Goal: Task Accomplishment & Management: Complete application form

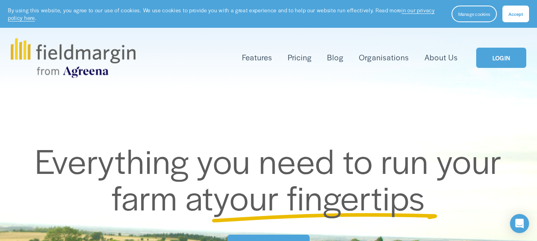
click at [502, 59] on link "LOGIN" at bounding box center [501, 58] width 50 height 20
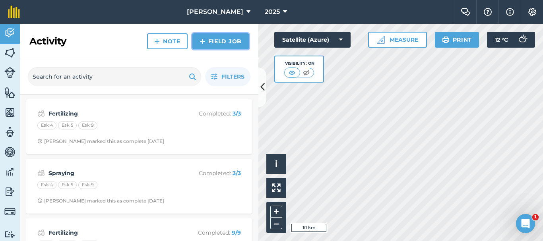
click at [225, 43] on link "Field Job" at bounding box center [220, 41] width 56 height 16
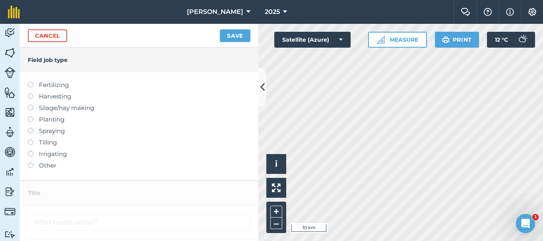
click at [30, 128] on label at bounding box center [33, 128] width 11 height 0
type input "Spraying"
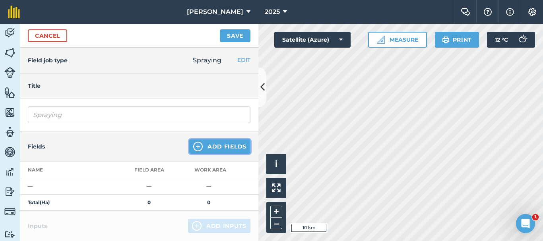
click at [221, 146] on button "Add Fields" at bounding box center [219, 146] width 61 height 14
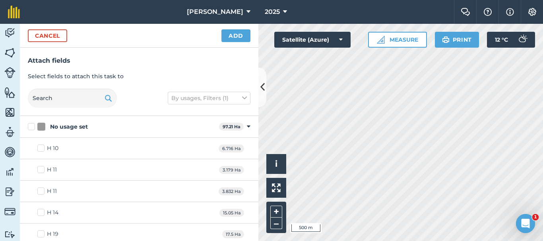
checkbox input "true"
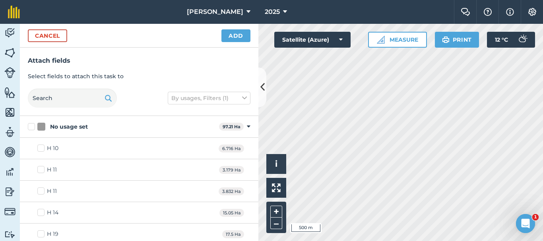
checkbox input "true"
click at [238, 37] on button "Add" at bounding box center [235, 35] width 29 height 13
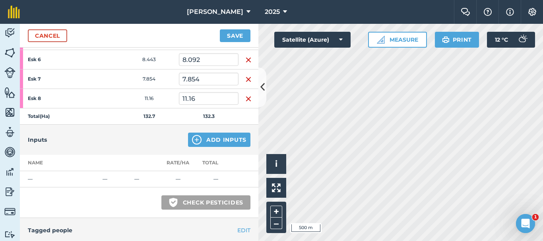
scroll to position [278, 0]
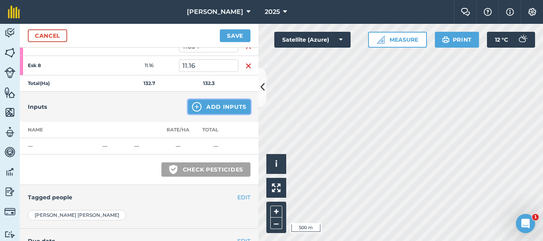
click at [219, 108] on button "Add Inputs" at bounding box center [219, 107] width 62 height 14
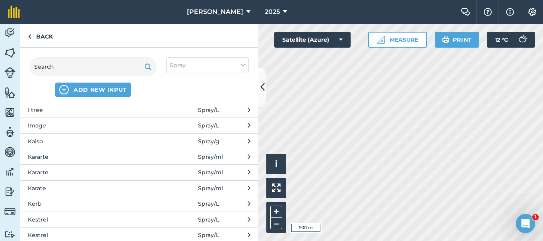
scroll to position [755, 0]
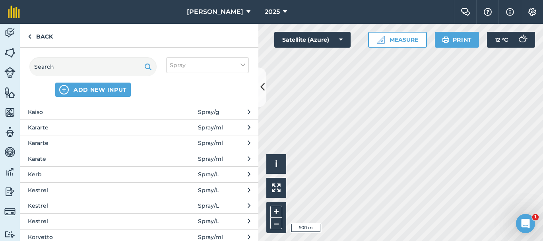
click at [64, 189] on span "Kestrel" at bounding box center [93, 190] width 130 height 9
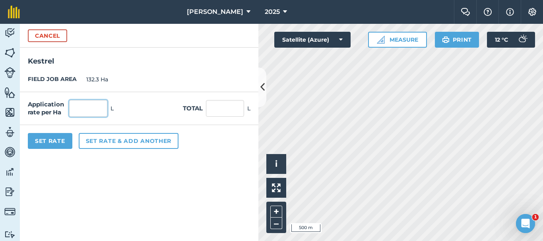
click at [92, 107] on input "text" at bounding box center [88, 108] width 38 height 17
type input "1.25"
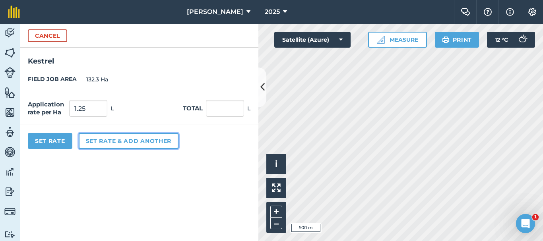
type input "165.375"
click at [115, 144] on button "Set rate & add another" at bounding box center [129, 141] width 100 height 16
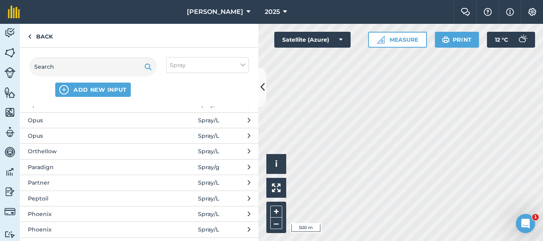
scroll to position [1351, 0]
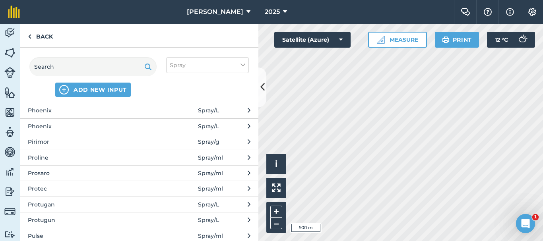
click at [62, 128] on span "Phoenix" at bounding box center [93, 126] width 130 height 9
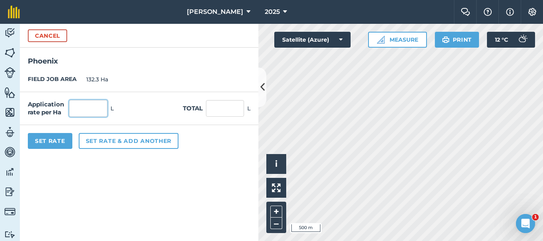
click at [81, 112] on input "text" at bounding box center [88, 108] width 38 height 17
type input "1.5"
type input "198.45"
click at [60, 139] on button "Set Rate" at bounding box center [50, 141] width 45 height 16
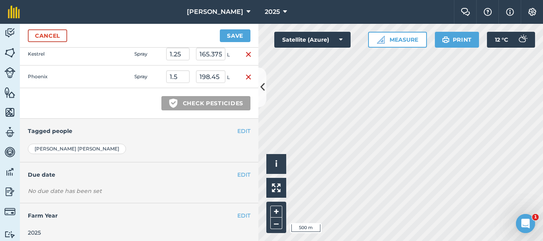
scroll to position [378, 0]
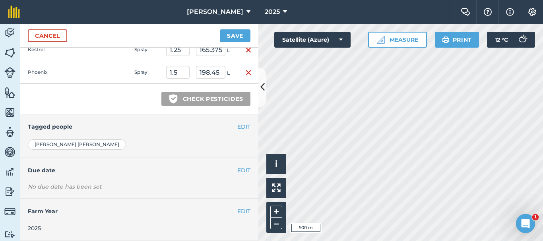
click at [229, 125] on h4 "Tagged people" at bounding box center [139, 126] width 223 height 9
click at [239, 129] on button "EDIT" at bounding box center [243, 126] width 13 height 9
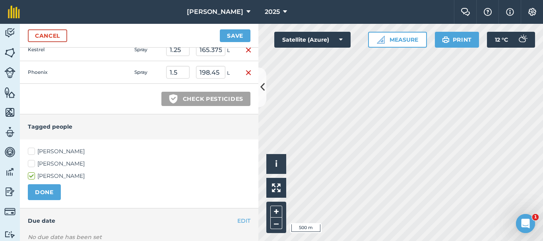
click at [33, 150] on label "[PERSON_NAME]" at bounding box center [139, 151] width 223 height 8
click at [33, 150] on input "[PERSON_NAME]" at bounding box center [30, 149] width 5 height 5
checkbox input "true"
click at [41, 189] on button "DONE" at bounding box center [44, 192] width 33 height 16
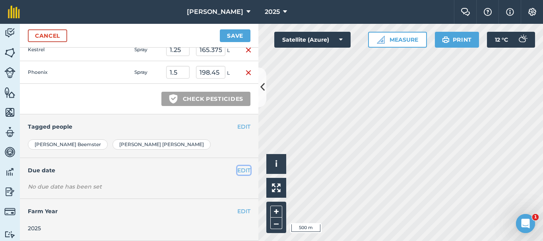
click at [237, 171] on button "EDIT" at bounding box center [243, 170] width 13 height 9
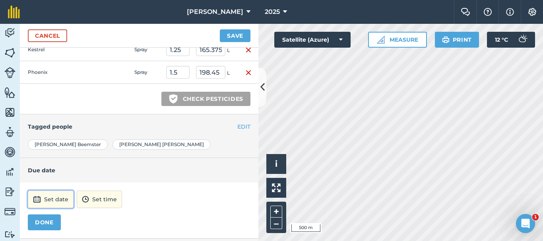
click at [68, 198] on button "Set date" at bounding box center [51, 199] width 46 height 17
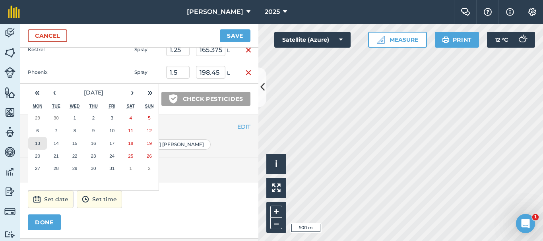
click at [40, 145] on button "13" at bounding box center [37, 143] width 19 height 13
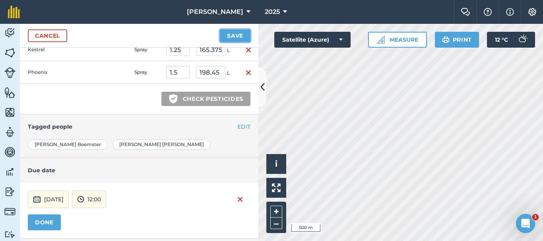
click at [225, 35] on button "Save" at bounding box center [235, 35] width 31 height 13
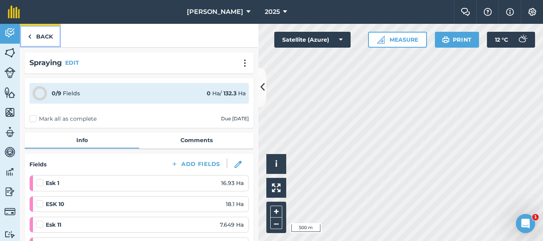
click at [39, 37] on link "Back" at bounding box center [40, 35] width 41 height 23
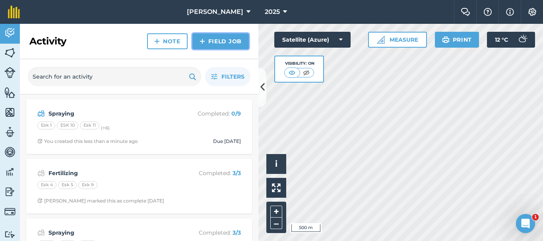
click at [220, 46] on link "Field Job" at bounding box center [220, 41] width 56 height 16
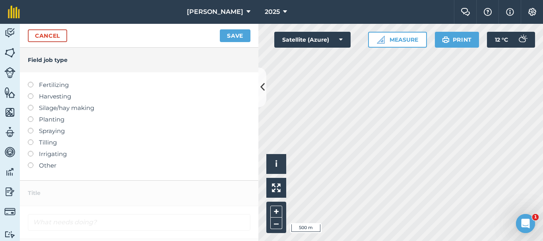
click at [29, 128] on label at bounding box center [33, 128] width 11 height 0
type input "Spraying"
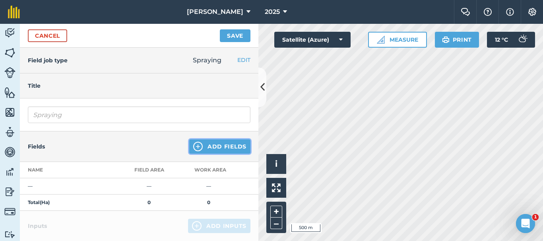
click at [230, 145] on button "Add Fields" at bounding box center [219, 146] width 61 height 14
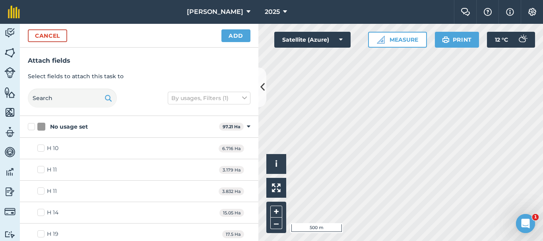
checkbox input "true"
click at [244, 35] on button "Add" at bounding box center [235, 35] width 29 height 13
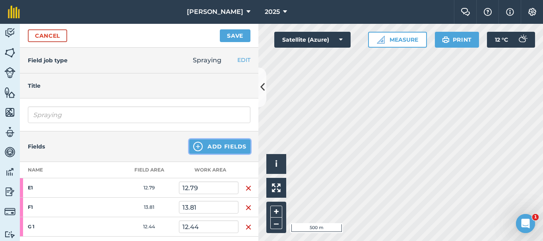
click at [193, 147] on img at bounding box center [198, 147] width 10 height 10
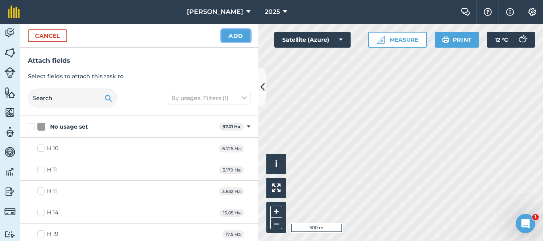
click at [247, 40] on button "Add" at bounding box center [235, 35] width 29 height 13
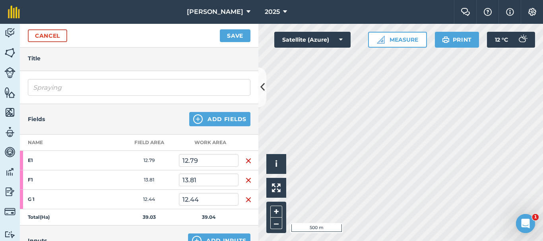
scroll to position [79, 0]
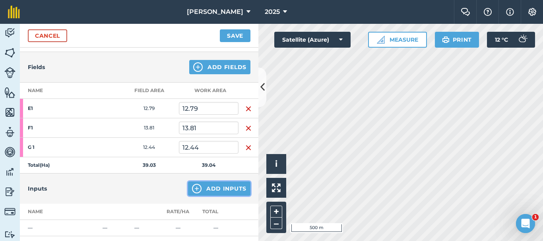
click at [202, 189] on button "Add Inputs" at bounding box center [219, 189] width 62 height 14
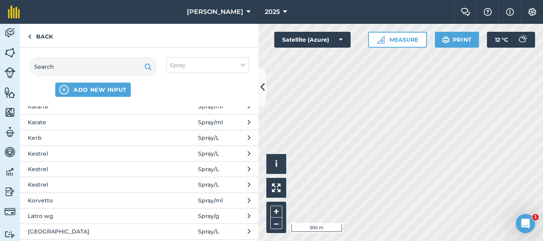
scroll to position [795, 0]
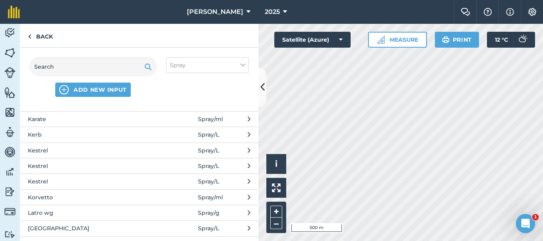
click at [93, 170] on span "Kestrel" at bounding box center [93, 166] width 130 height 9
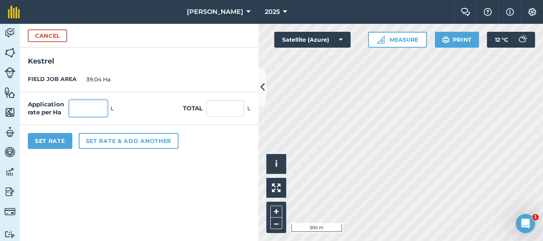
click at [95, 109] on input "text" at bounding box center [88, 108] width 38 height 17
type input "1.25"
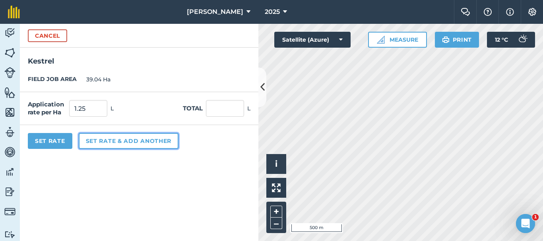
type input "48.8"
click at [98, 139] on button "Set rate & add another" at bounding box center [129, 141] width 100 height 16
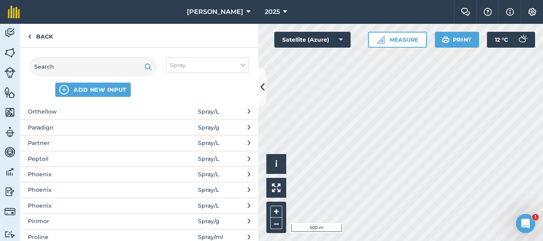
scroll to position [1311, 0]
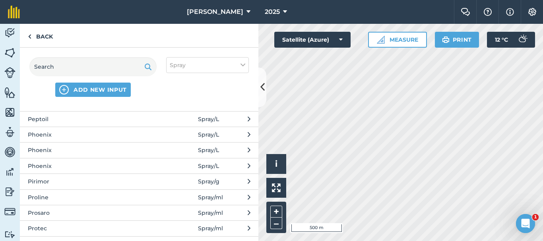
click at [79, 168] on span "Phoenix" at bounding box center [93, 166] width 130 height 9
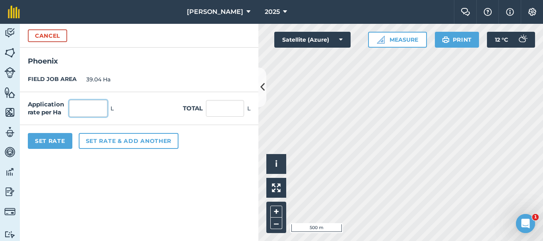
click at [96, 109] on input "text" at bounding box center [88, 108] width 38 height 17
type input "1.5"
type input "58.56"
click at [59, 146] on button "Set Rate" at bounding box center [50, 141] width 45 height 16
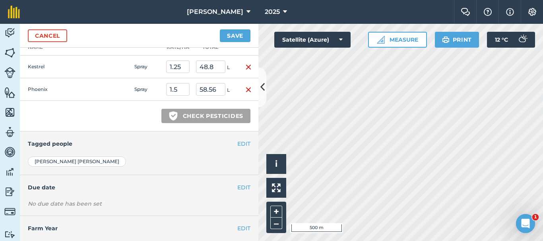
scroll to position [261, 0]
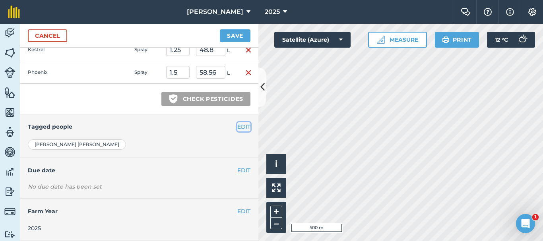
click at [238, 128] on button "EDIT" at bounding box center [243, 126] width 13 height 9
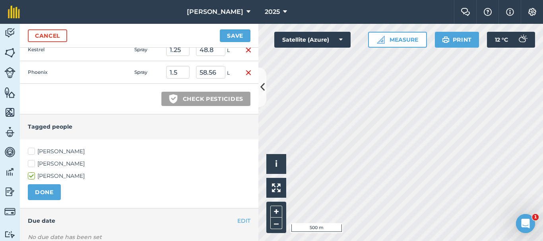
click at [36, 151] on label "[PERSON_NAME]" at bounding box center [139, 151] width 223 height 8
click at [33, 151] on input "[PERSON_NAME]" at bounding box center [30, 149] width 5 height 5
checkbox input "true"
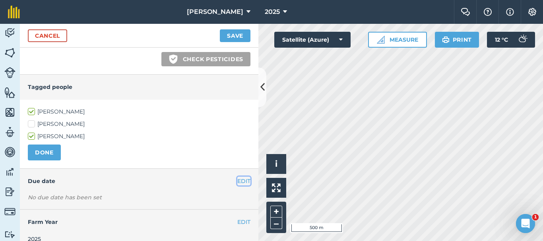
click at [237, 184] on button "EDIT" at bounding box center [243, 181] width 13 height 9
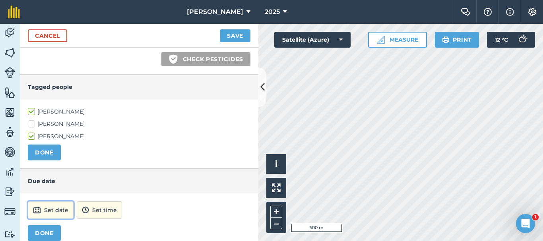
click at [52, 217] on button "Set date" at bounding box center [51, 209] width 46 height 17
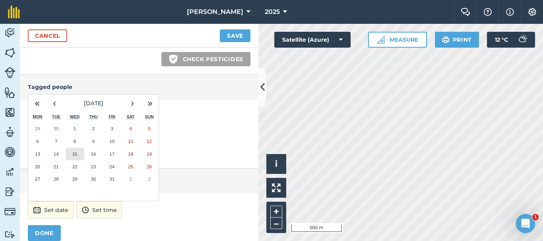
click at [79, 156] on button "15" at bounding box center [75, 154] width 19 height 13
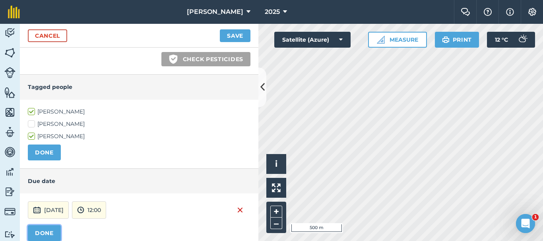
click at [50, 227] on button "DONE" at bounding box center [44, 233] width 33 height 16
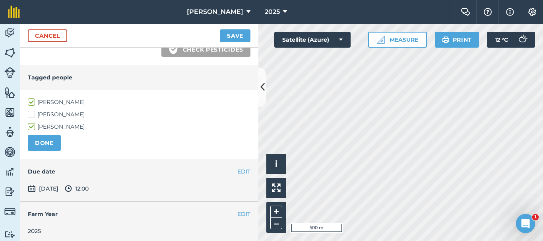
scroll to position [313, 0]
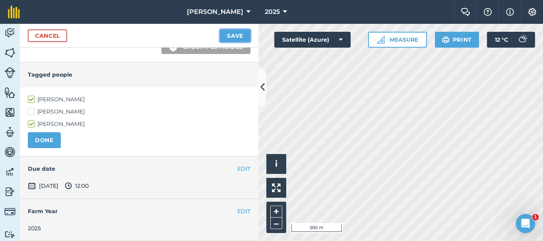
click at [232, 36] on button "Save" at bounding box center [235, 35] width 31 height 13
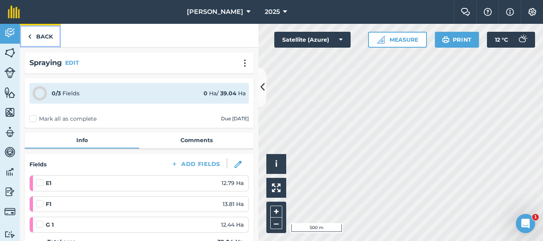
click at [39, 39] on link "Back" at bounding box center [40, 35] width 41 height 23
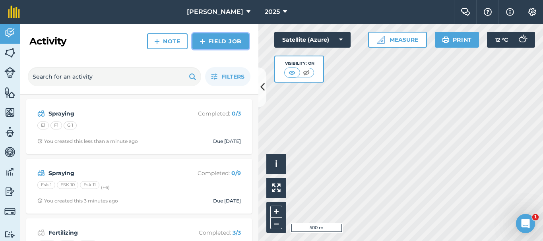
click at [230, 45] on link "Field Job" at bounding box center [220, 41] width 56 height 16
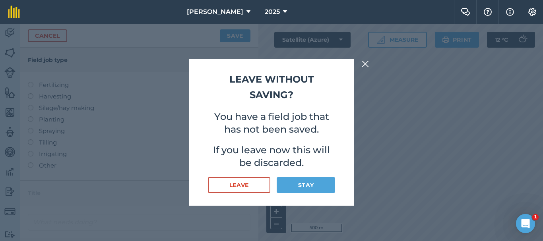
click at [367, 63] on img at bounding box center [365, 64] width 7 height 10
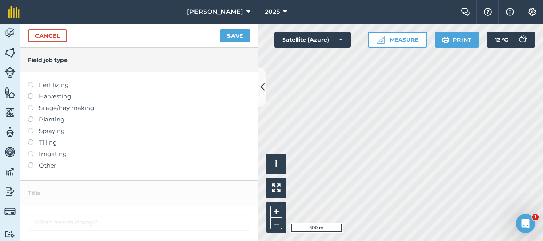
click at [30, 128] on label at bounding box center [33, 128] width 11 height 0
type input "Spraying"
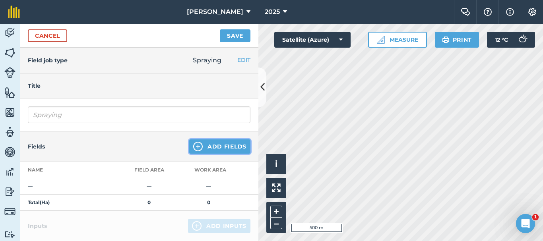
click at [217, 149] on button "Add Fields" at bounding box center [219, 146] width 61 height 14
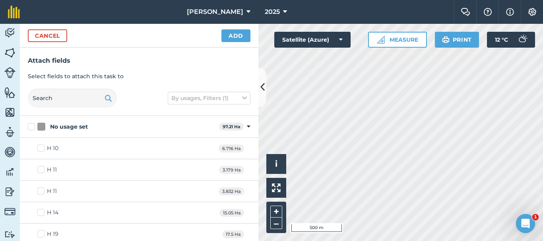
checkbox input "true"
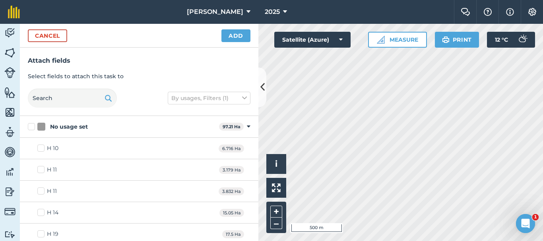
checkbox input "true"
click at [235, 37] on button "Add" at bounding box center [235, 35] width 29 height 13
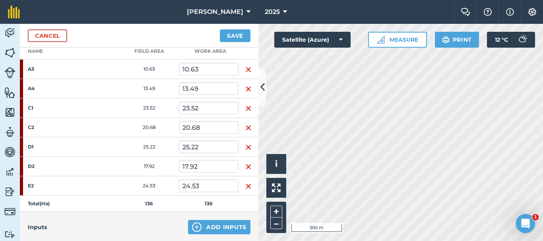
scroll to position [119, 0]
click at [247, 145] on img "button" at bounding box center [248, 147] width 6 height 10
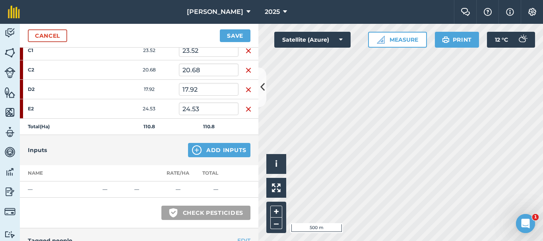
scroll to position [159, 0]
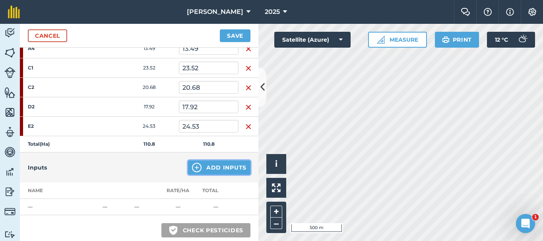
click at [224, 164] on button "Add Inputs" at bounding box center [219, 168] width 62 height 14
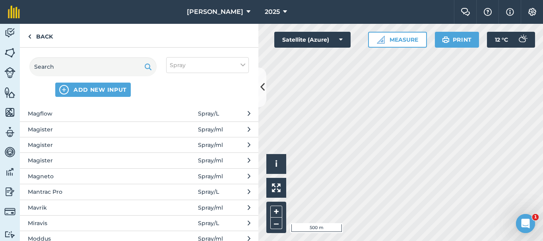
scroll to position [954, 0]
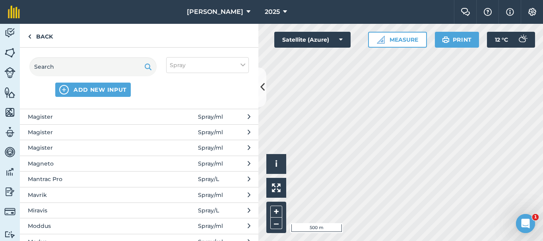
click at [58, 211] on span "Miravis" at bounding box center [93, 210] width 130 height 9
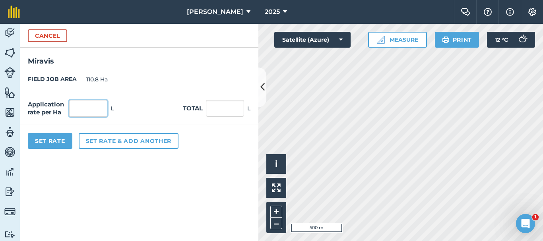
click at [88, 112] on input "text" at bounding box center [88, 108] width 38 height 17
type input "."
type input "1.2"
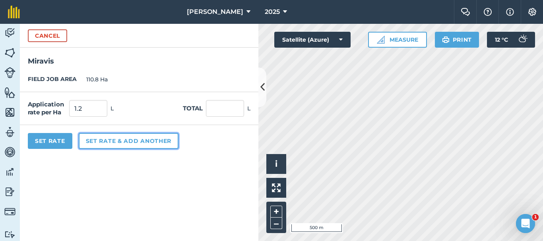
type input "132.96"
click at [122, 141] on button "Set rate & add another" at bounding box center [129, 141] width 100 height 16
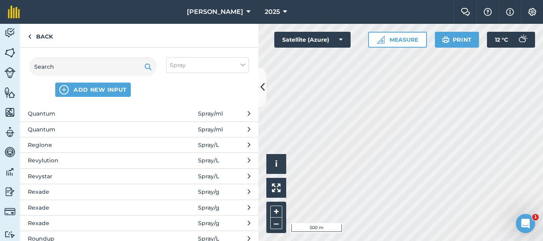
scroll to position [1510, 0]
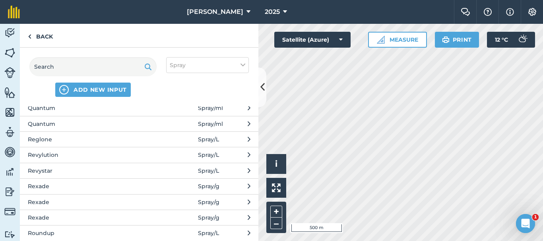
click at [58, 155] on span "Revylution" at bounding box center [93, 155] width 130 height 9
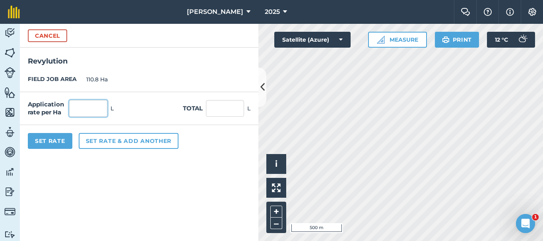
click at [78, 107] on input "text" at bounding box center [88, 108] width 38 height 17
type input "1.5"
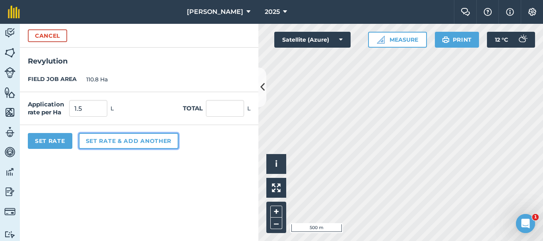
type input "166.2"
click at [99, 142] on button "Set rate & add another" at bounding box center [129, 141] width 100 height 16
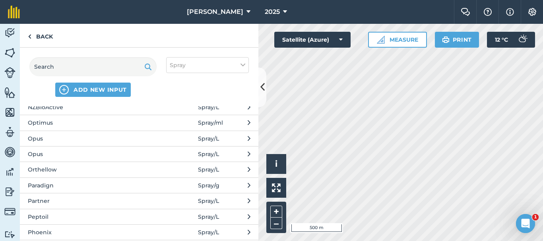
scroll to position [1232, 0]
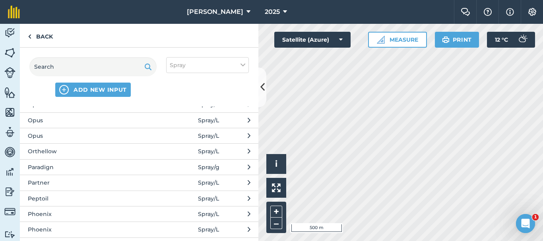
click at [61, 216] on span "Phoenix" at bounding box center [93, 214] width 130 height 9
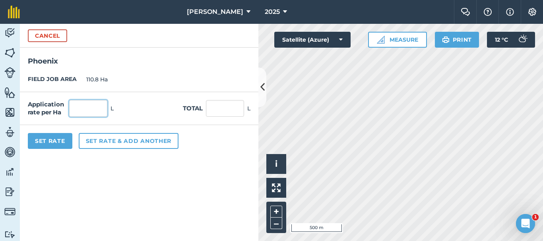
click at [78, 107] on input "text" at bounding box center [88, 108] width 38 height 17
type input "1"
type input "110.8"
click at [56, 140] on button "Set Rate" at bounding box center [50, 141] width 45 height 16
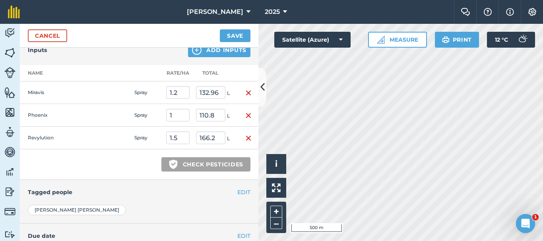
scroll to position [278, 0]
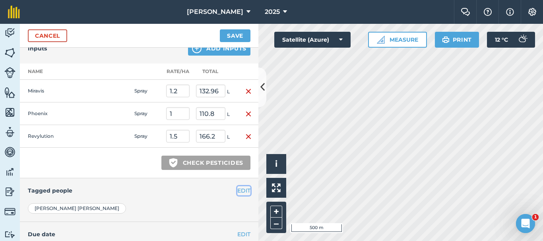
click at [237, 193] on button "EDIT" at bounding box center [243, 190] width 13 height 9
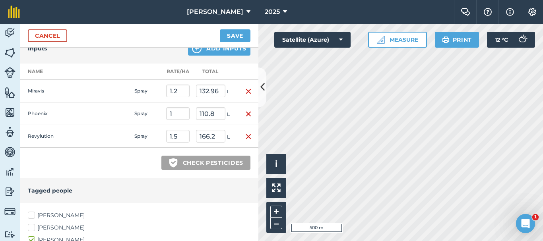
click at [35, 215] on label "[PERSON_NAME]" at bounding box center [139, 215] width 223 height 8
click at [33, 215] on input "[PERSON_NAME]" at bounding box center [30, 213] width 5 height 5
checkbox input "true"
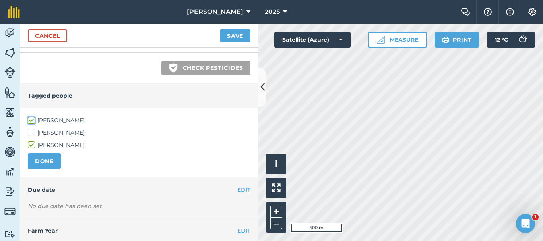
scroll to position [393, 0]
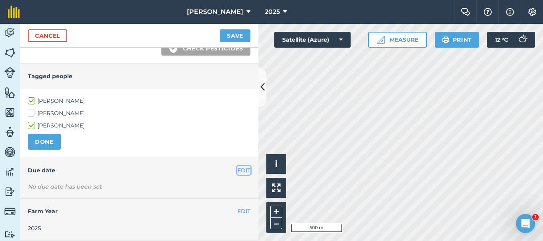
click at [238, 169] on button "EDIT" at bounding box center [243, 170] width 13 height 9
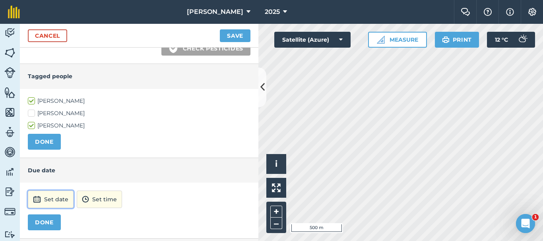
click at [55, 195] on button "Set date" at bounding box center [51, 199] width 46 height 17
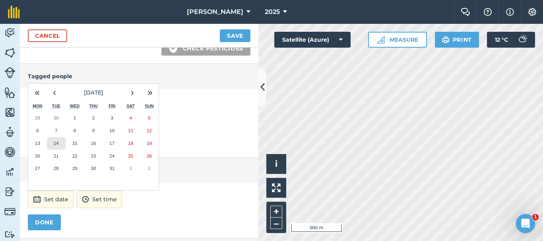
click at [61, 140] on button "14" at bounding box center [56, 143] width 19 height 13
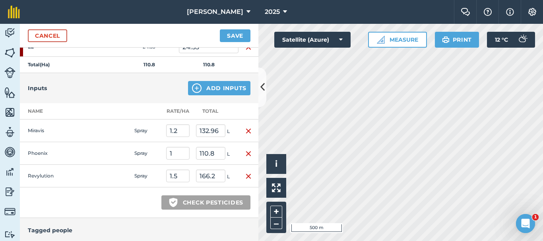
scroll to position [194, 0]
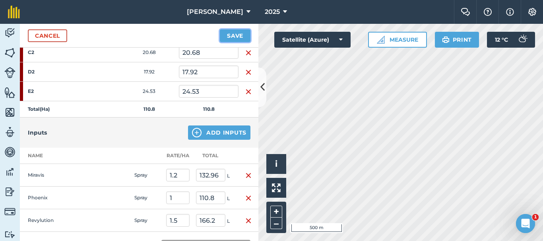
click at [245, 37] on button "Save" at bounding box center [235, 35] width 31 height 13
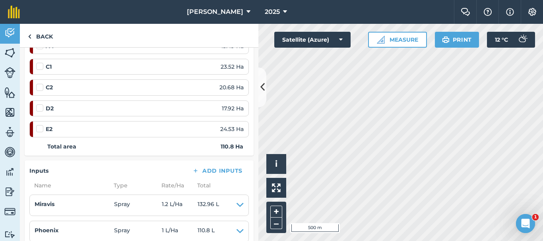
scroll to position [159, 0]
click at [37, 35] on link "Back" at bounding box center [40, 35] width 41 height 23
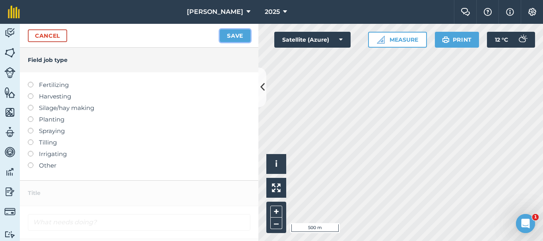
click at [237, 36] on button "Save" at bounding box center [235, 35] width 31 height 13
click at [51, 31] on link "Cancel" at bounding box center [47, 35] width 39 height 13
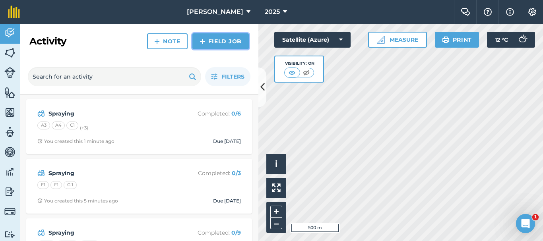
click at [234, 42] on link "Field Job" at bounding box center [220, 41] width 56 height 16
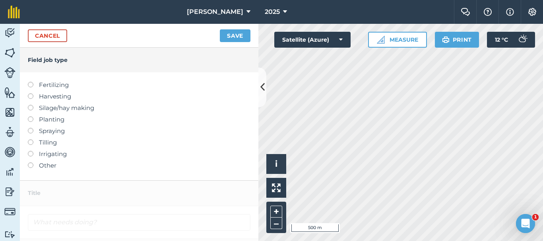
click at [32, 128] on label at bounding box center [33, 128] width 11 height 0
type input "Spraying"
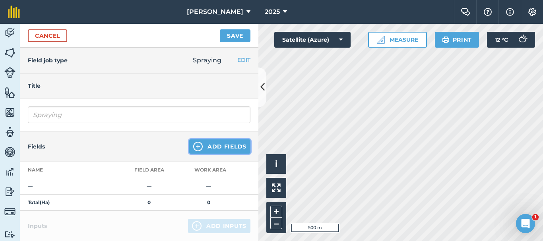
click at [229, 147] on button "Add Fields" at bounding box center [219, 146] width 61 height 14
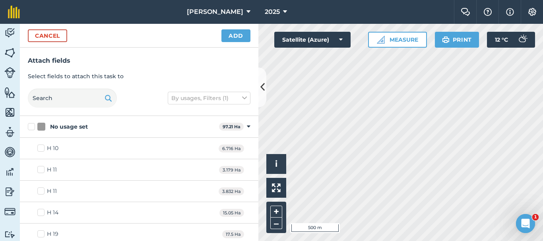
checkbox input "true"
click at [238, 34] on button "Add" at bounding box center [235, 35] width 29 height 13
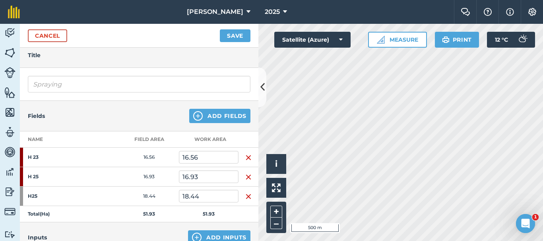
scroll to position [119, 0]
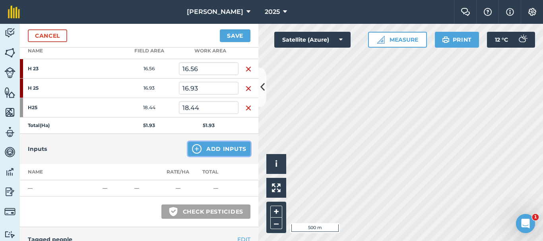
click at [213, 145] on button "Add Inputs" at bounding box center [219, 149] width 62 height 14
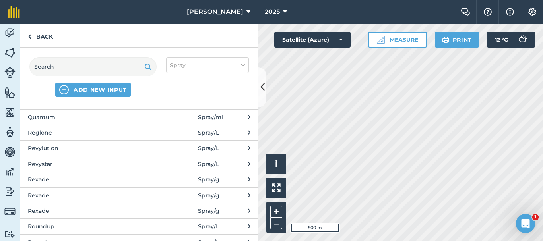
scroll to position [1550, 0]
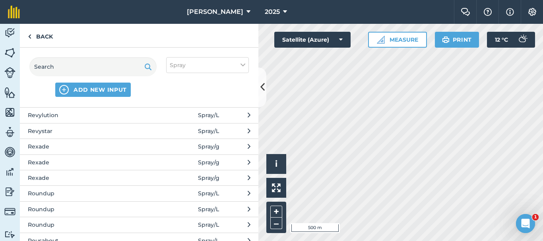
click at [63, 135] on span "Revystar" at bounding box center [93, 131] width 130 height 9
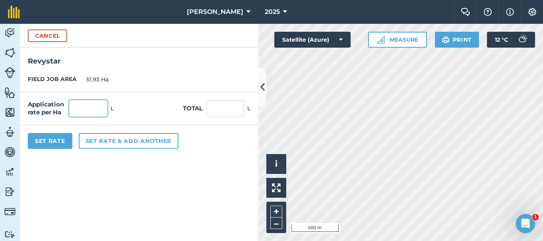
click at [89, 107] on input "text" at bounding box center [88, 108] width 38 height 17
type input "1.5"
type input "77.895"
click at [58, 137] on button "Set Rate" at bounding box center [50, 141] width 45 height 16
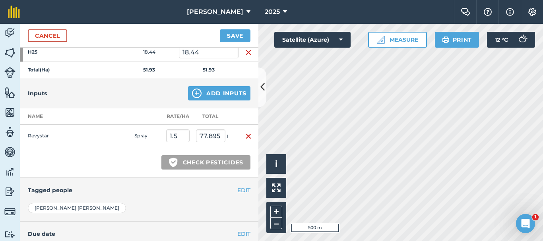
scroll to position [199, 0]
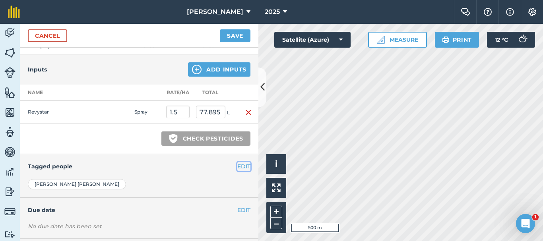
click at [242, 162] on button "EDIT" at bounding box center [243, 166] width 13 height 9
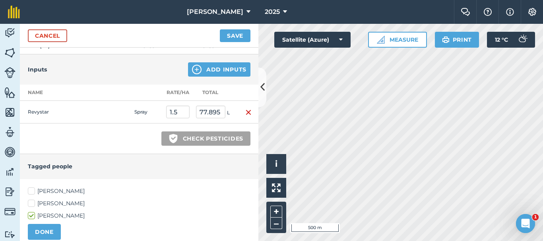
click at [31, 191] on label "[PERSON_NAME]" at bounding box center [139, 191] width 223 height 8
click at [31, 191] on input "[PERSON_NAME]" at bounding box center [30, 189] width 5 height 5
checkbox input "true"
click at [48, 236] on button "DONE" at bounding box center [44, 232] width 33 height 16
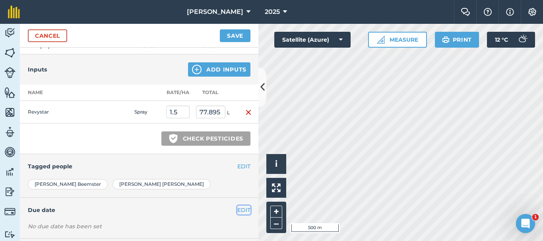
click at [239, 211] on button "EDIT" at bounding box center [243, 210] width 13 height 9
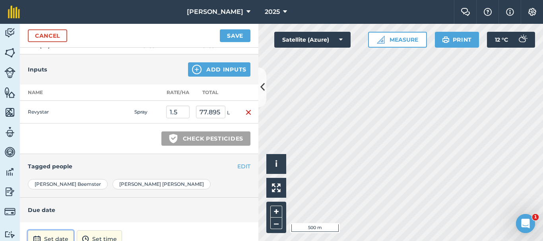
click at [61, 238] on button "Set date" at bounding box center [51, 238] width 46 height 17
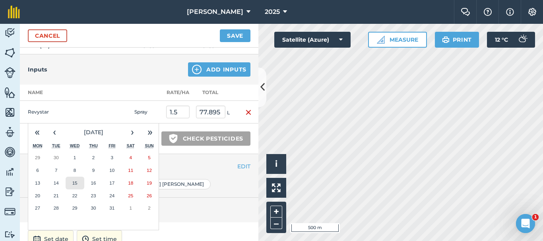
click at [79, 183] on button "15" at bounding box center [75, 183] width 19 height 13
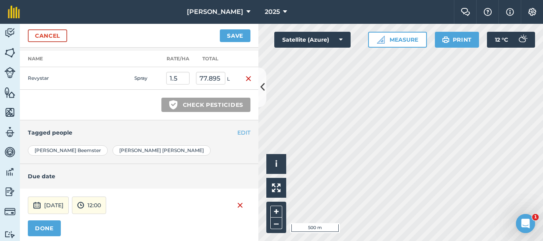
scroll to position [278, 0]
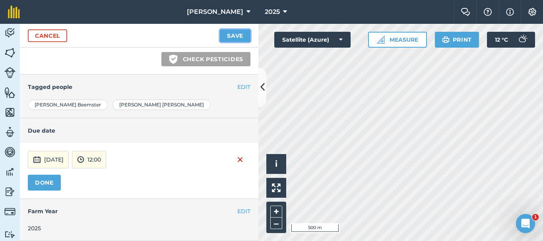
drag, startPoint x: 244, startPoint y: 33, endPoint x: 234, endPoint y: 33, distance: 9.1
click at [244, 33] on button "Save" at bounding box center [235, 35] width 31 height 13
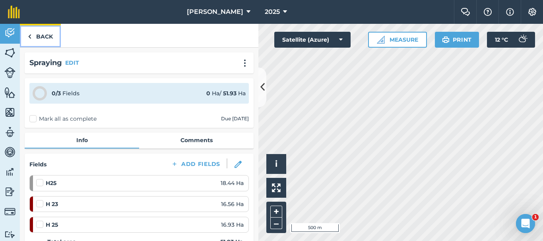
click at [38, 34] on link "Back" at bounding box center [40, 35] width 41 height 23
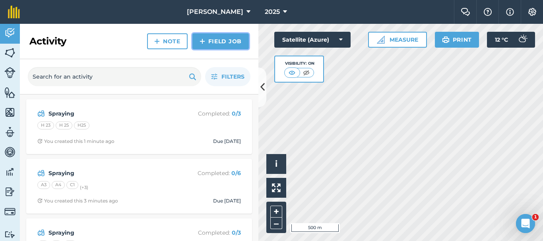
click at [224, 44] on link "Field Job" at bounding box center [220, 41] width 56 height 16
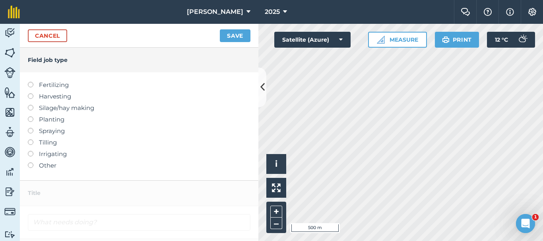
click at [29, 128] on label at bounding box center [33, 128] width 11 height 0
type input "Spraying"
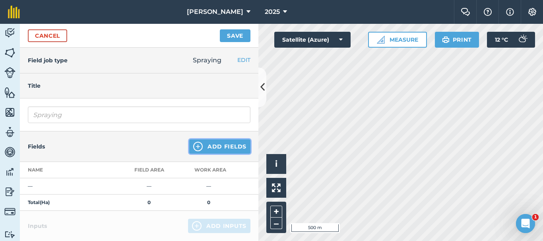
click at [208, 149] on button "Add Fields" at bounding box center [219, 146] width 61 height 14
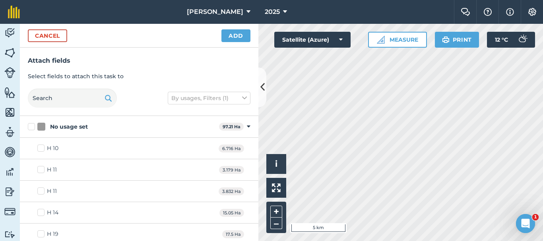
click at [332, 241] on html "Rooney Arable 2025 Farm Chat Help Info Settings Rooney Arable - 2025 Reproduced…" at bounding box center [271, 120] width 543 height 241
checkbox input "true"
click at [229, 33] on button "Add" at bounding box center [235, 35] width 29 height 13
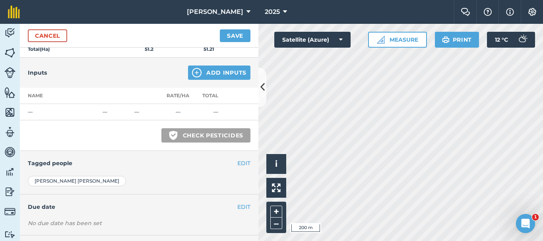
scroll to position [199, 0]
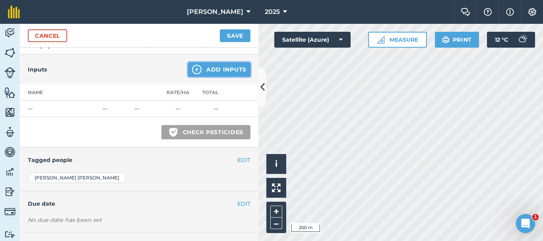
click at [223, 74] on button "Add Inputs" at bounding box center [219, 69] width 62 height 14
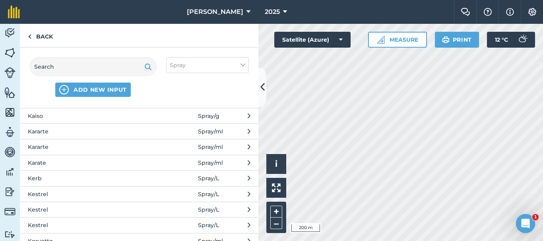
scroll to position [755, 0]
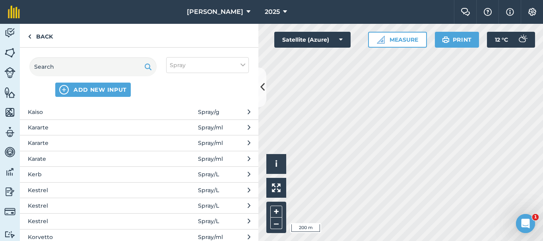
click at [53, 192] on span "Kestrel" at bounding box center [93, 190] width 130 height 9
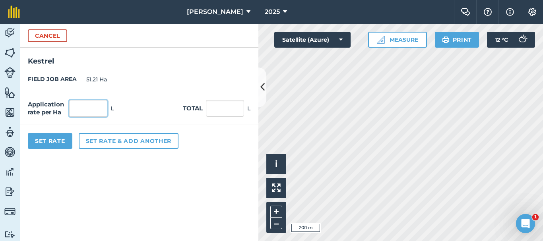
click at [90, 104] on input "text" at bounding box center [88, 108] width 38 height 17
type input "1.25"
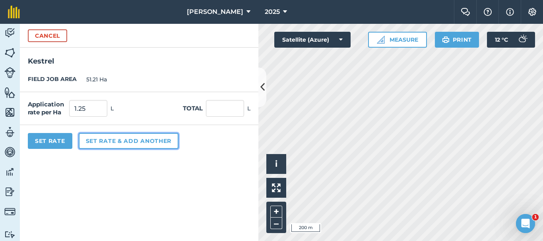
type input "64.013"
click at [105, 140] on button "Set rate & add another" at bounding box center [129, 141] width 100 height 16
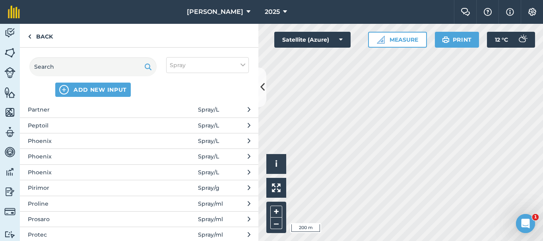
scroll to position [1311, 0]
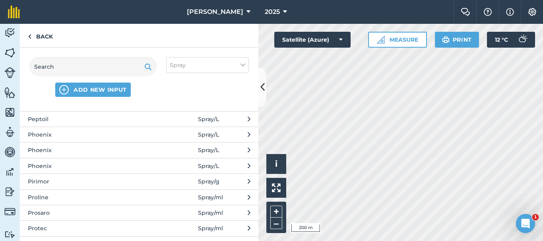
click at [52, 150] on span "Phoenix" at bounding box center [93, 150] width 130 height 9
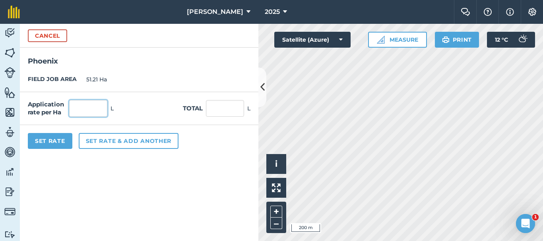
click at [100, 106] on input "text" at bounding box center [88, 108] width 38 height 17
type input "1.5"
type input "76.815"
click at [44, 139] on button "Set Rate" at bounding box center [50, 141] width 45 height 16
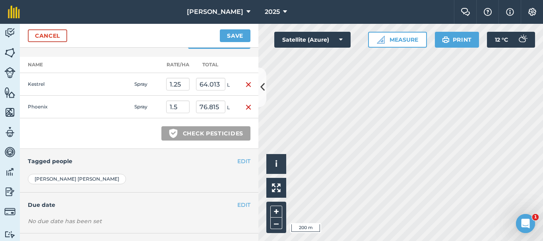
scroll to position [261, 0]
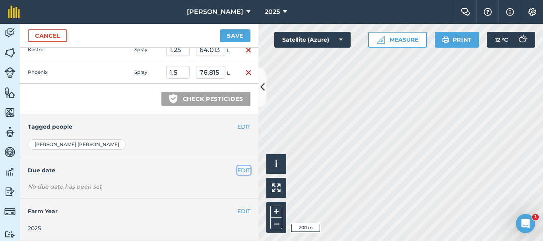
click at [238, 170] on button "EDIT" at bounding box center [243, 170] width 13 height 9
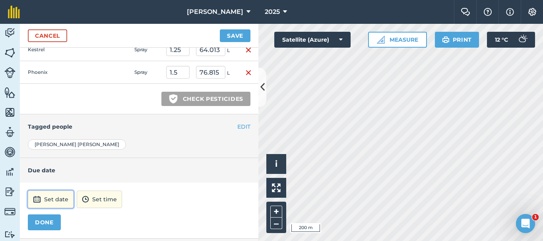
click at [59, 200] on button "Set date" at bounding box center [51, 199] width 46 height 17
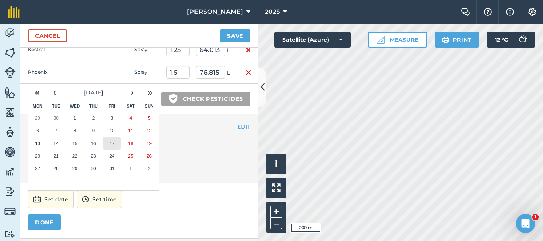
click at [106, 141] on button "17" at bounding box center [112, 143] width 19 height 13
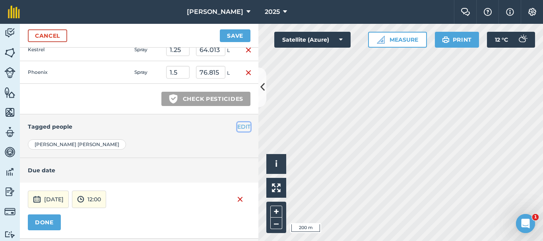
click at [238, 126] on button "EDIT" at bounding box center [243, 126] width 13 height 9
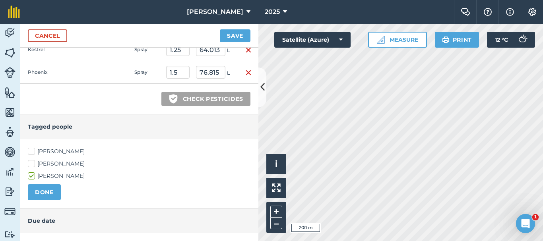
click at [34, 150] on label "[PERSON_NAME]" at bounding box center [139, 151] width 223 height 8
click at [33, 150] on input "[PERSON_NAME]" at bounding box center [30, 149] width 5 height 5
checkbox input "true"
click at [39, 194] on button "DONE" at bounding box center [44, 192] width 33 height 16
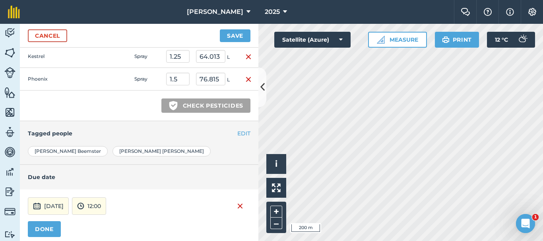
scroll to position [182, 0]
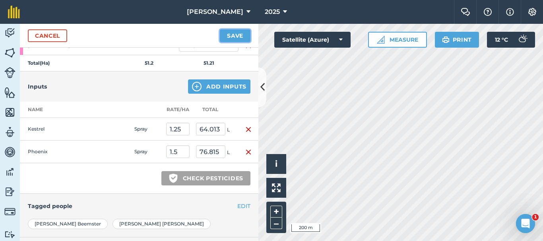
click at [246, 35] on button "Save" at bounding box center [235, 35] width 31 height 13
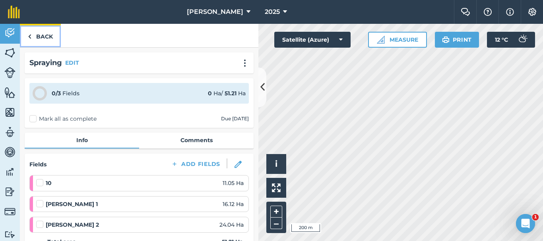
click at [50, 33] on link "Back" at bounding box center [40, 35] width 41 height 23
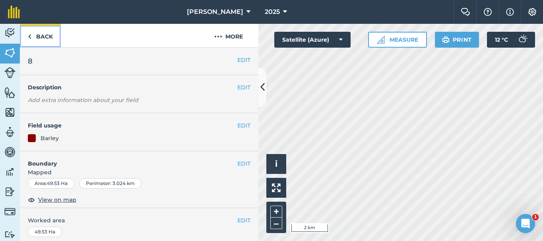
click at [43, 37] on link "Back" at bounding box center [40, 35] width 41 height 23
click at [46, 40] on link "Back" at bounding box center [40, 35] width 41 height 23
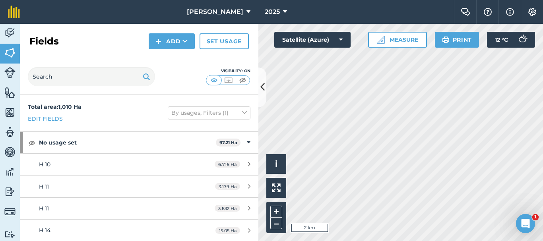
click at [46, 40] on h2 "Fields" at bounding box center [43, 41] width 29 height 13
click at [221, 35] on link "Set usage" at bounding box center [223, 41] width 49 height 16
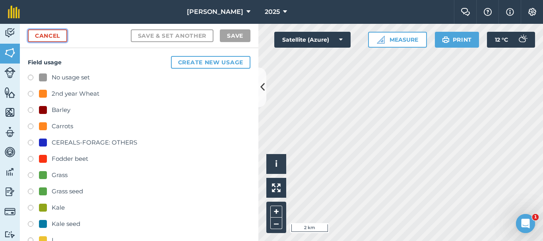
click at [57, 32] on link "Cancel" at bounding box center [47, 35] width 39 height 13
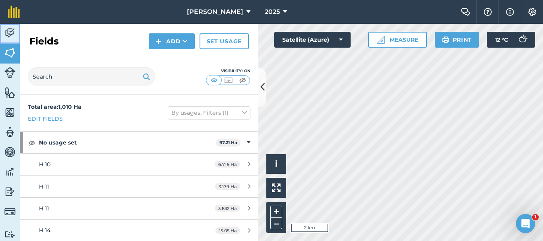
click at [12, 34] on img at bounding box center [9, 33] width 11 height 12
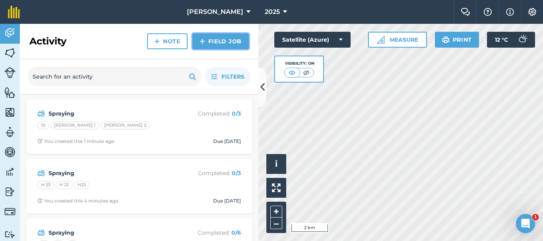
click at [225, 40] on link "Field Job" at bounding box center [220, 41] width 56 height 16
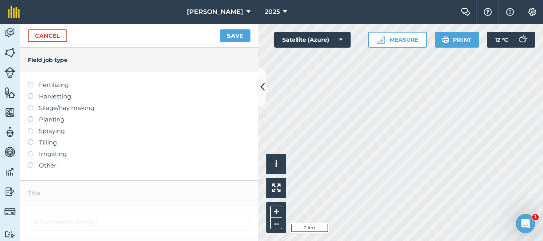
click at [30, 128] on label at bounding box center [33, 128] width 11 height 0
type input "Spraying"
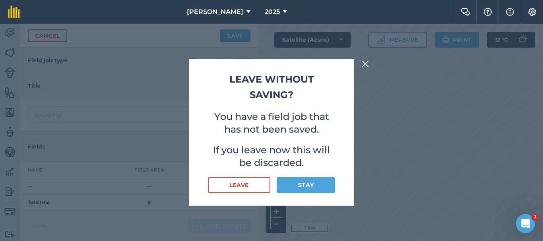
click at [368, 63] on img at bounding box center [365, 64] width 7 height 10
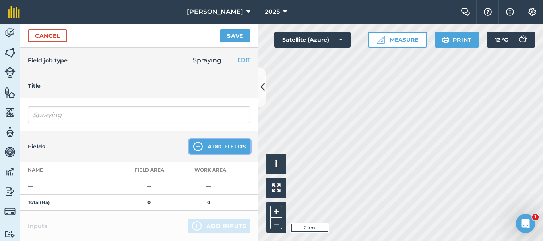
click at [213, 145] on button "Add Fields" at bounding box center [219, 146] width 61 height 14
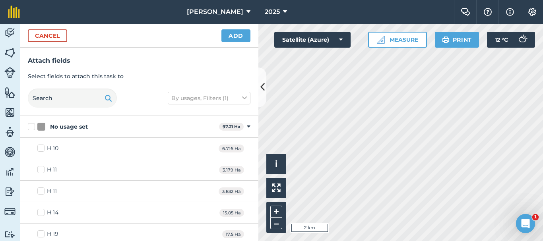
checkbox input "true"
click at [231, 36] on button "Add" at bounding box center [235, 35] width 29 height 13
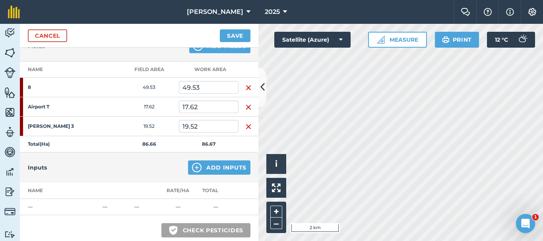
scroll to position [119, 0]
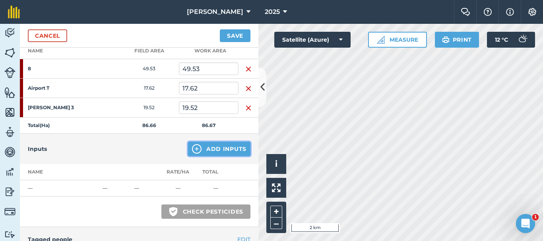
click at [226, 147] on button "Add Inputs" at bounding box center [219, 149] width 62 height 14
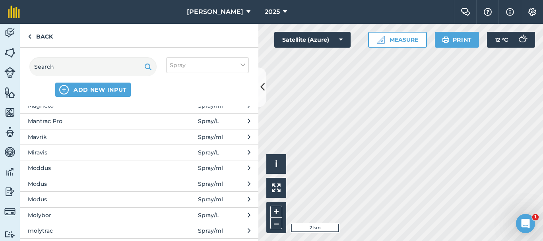
scroll to position [993, 0]
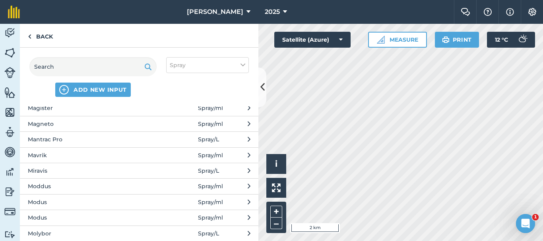
click at [54, 168] on span "Miravis" at bounding box center [93, 171] width 130 height 9
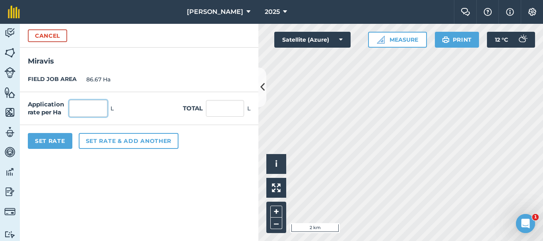
click at [81, 107] on input "text" at bounding box center [88, 108] width 38 height 17
type input "1.2"
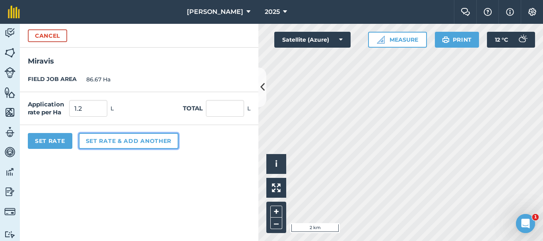
type input "104.004"
click at [127, 139] on button "Set rate & add another" at bounding box center [129, 141] width 100 height 16
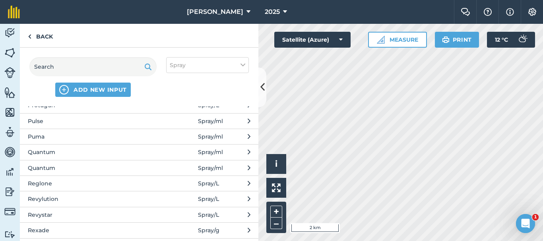
scroll to position [1510, 0]
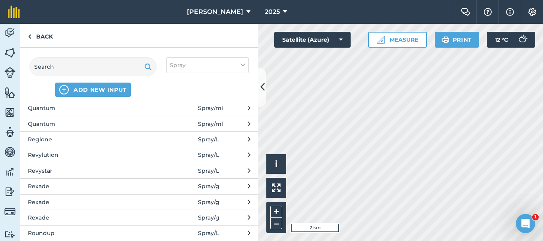
click at [43, 157] on span "Revylution" at bounding box center [93, 155] width 130 height 9
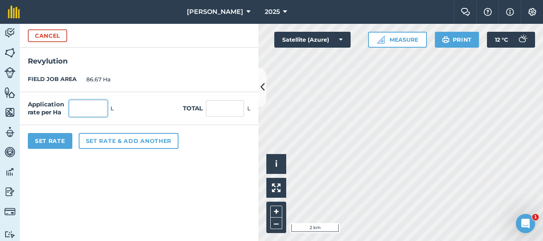
click at [88, 108] on input "text" at bounding box center [88, 108] width 38 height 17
type input "1.5"
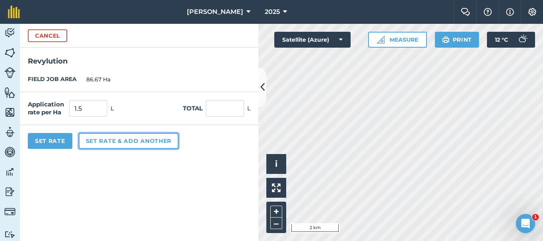
type input "130.005"
click at [101, 140] on button "Set rate & add another" at bounding box center [129, 141] width 100 height 16
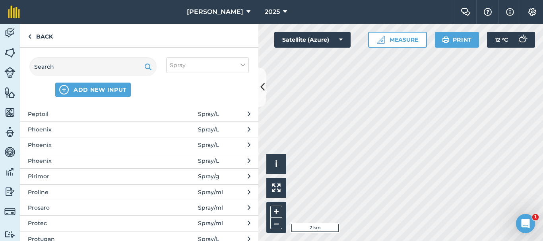
scroll to position [1311, 0]
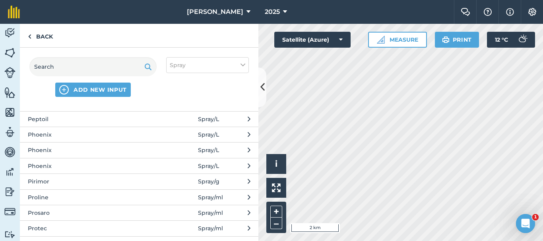
click at [53, 137] on span "Phoenix" at bounding box center [93, 134] width 130 height 9
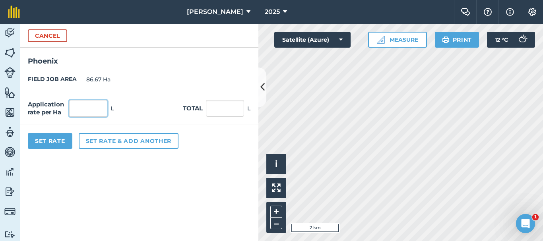
click at [89, 104] on input "text" at bounding box center [88, 108] width 38 height 17
type input "1"
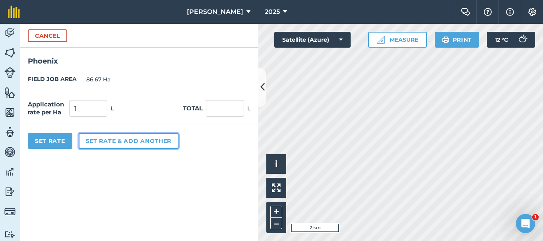
type input "86.67"
click at [126, 144] on button "Set rate & add another" at bounding box center [129, 141] width 100 height 16
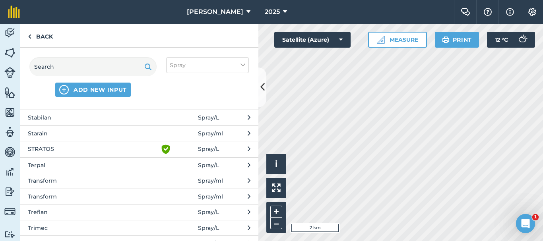
scroll to position [1788, 0]
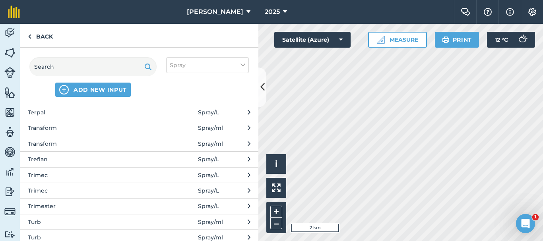
click at [56, 112] on span "Terpal" at bounding box center [93, 112] width 130 height 9
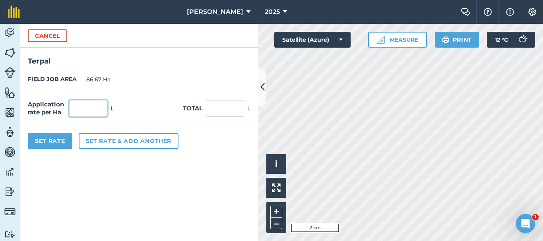
click at [74, 105] on input "text" at bounding box center [88, 108] width 38 height 17
type input "1"
type input "86.67"
click at [45, 136] on button "Set Rate" at bounding box center [50, 141] width 45 height 16
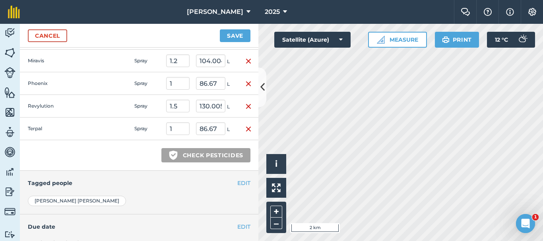
scroll to position [306, 0]
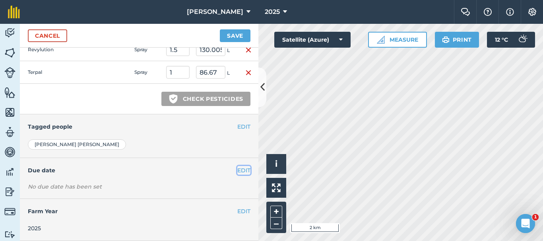
click at [238, 170] on button "EDIT" at bounding box center [243, 170] width 13 height 9
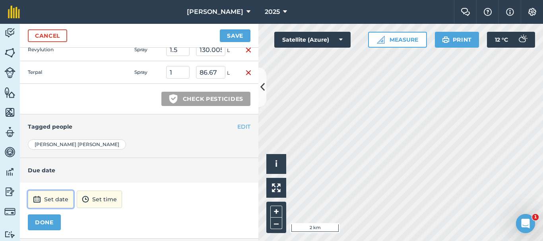
click at [68, 198] on button "Set date" at bounding box center [51, 199] width 46 height 17
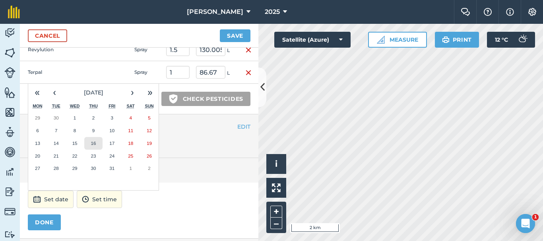
click at [93, 145] on abbr "16" at bounding box center [93, 143] width 5 height 5
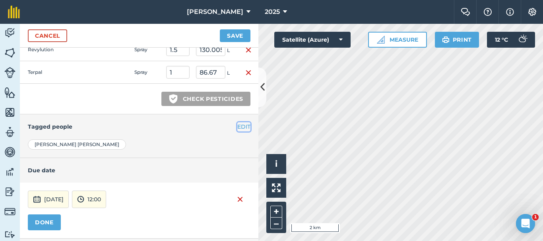
click at [237, 125] on button "EDIT" at bounding box center [243, 126] width 13 height 9
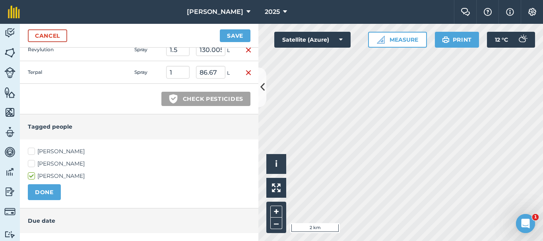
click at [35, 148] on label "[PERSON_NAME]" at bounding box center [139, 151] width 223 height 8
click at [33, 148] on input "[PERSON_NAME]" at bounding box center [30, 149] width 5 height 5
checkbox input "true"
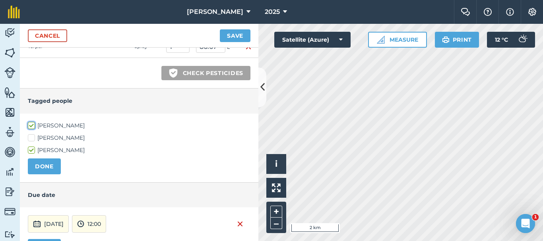
scroll to position [346, 0]
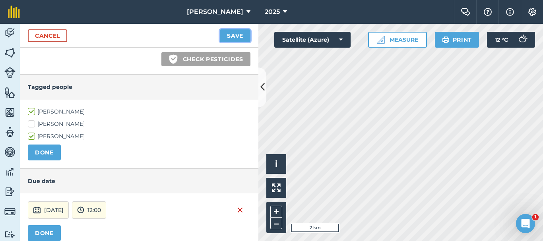
click at [232, 39] on button "Save" at bounding box center [235, 35] width 31 height 13
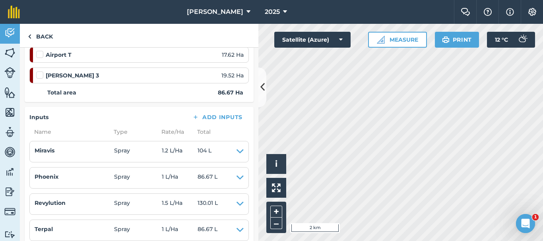
scroll to position [159, 0]
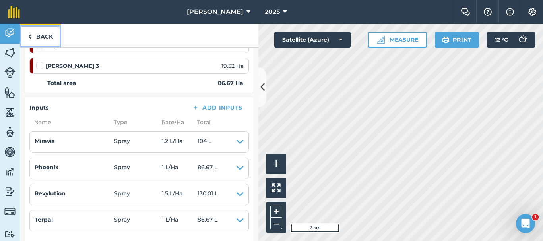
click at [45, 42] on link "Back" at bounding box center [40, 35] width 41 height 23
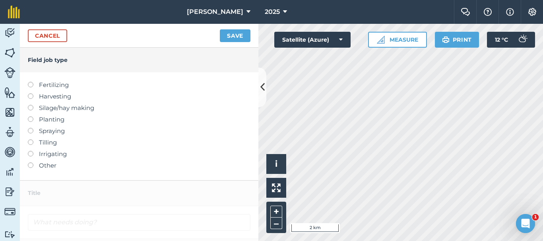
click at [29, 128] on label at bounding box center [33, 128] width 11 height 0
type input "Spraying"
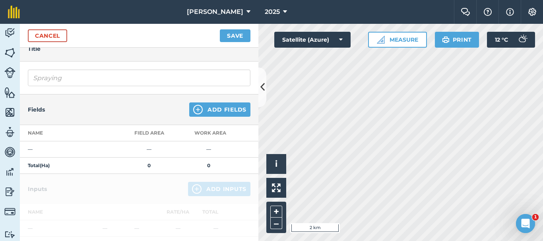
scroll to position [119, 0]
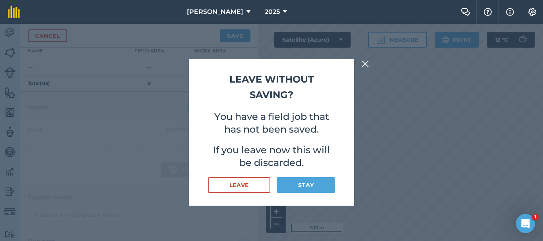
click at [365, 65] on img at bounding box center [365, 64] width 7 height 10
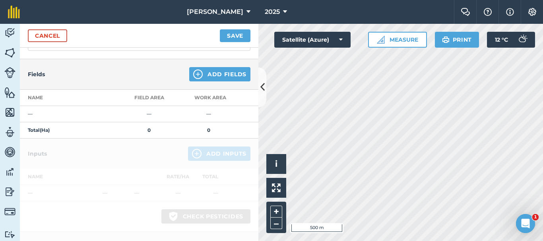
scroll to position [0, 0]
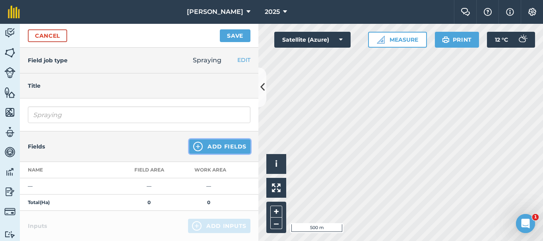
click at [213, 150] on button "Add Fields" at bounding box center [219, 146] width 61 height 14
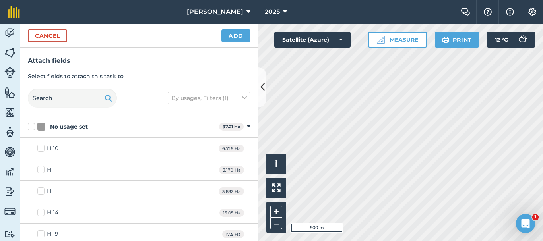
checkbox input "true"
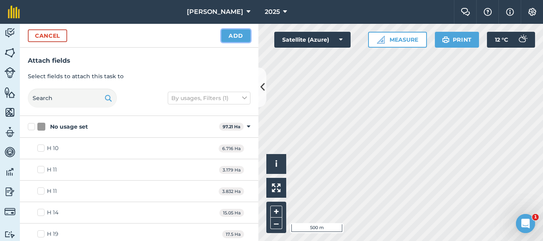
click at [239, 37] on button "Add" at bounding box center [235, 35] width 29 height 13
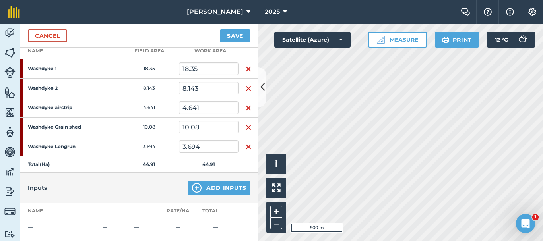
scroll to position [159, 0]
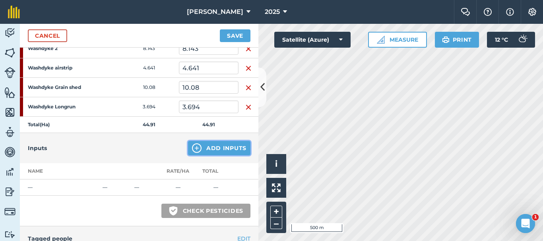
click at [213, 152] on button "Add Inputs" at bounding box center [219, 148] width 62 height 14
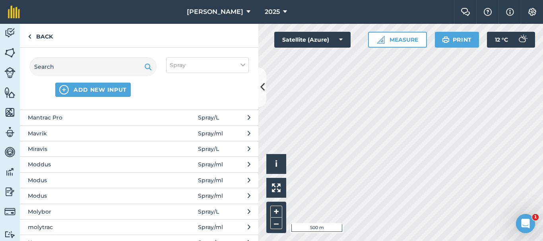
scroll to position [1033, 0]
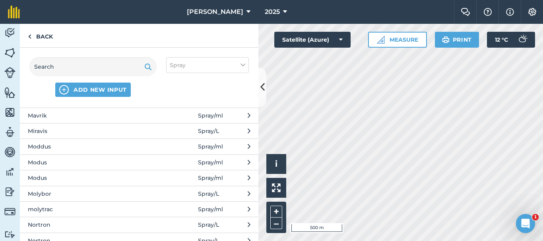
click at [59, 128] on span "Miravis" at bounding box center [93, 131] width 130 height 9
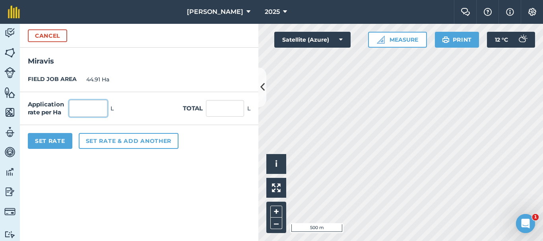
click at [84, 106] on input "text" at bounding box center [88, 108] width 38 height 17
type input "1.2"
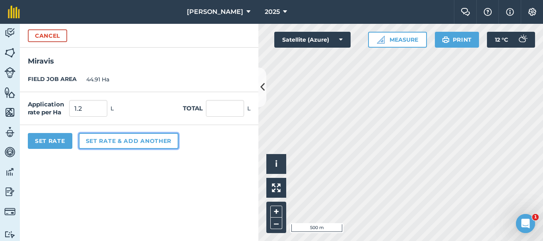
type input "53.892"
click at [99, 141] on button "Set rate & add another" at bounding box center [129, 141] width 100 height 16
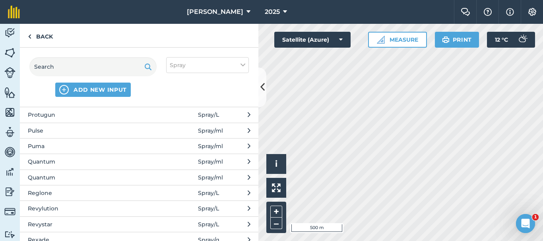
scroll to position [1470, 0]
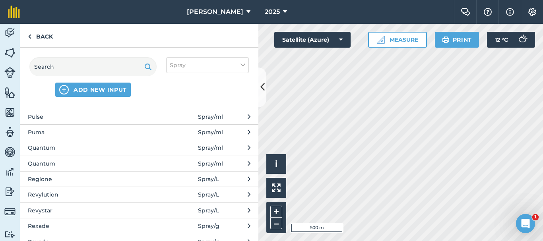
click at [66, 194] on span "Revylution" at bounding box center [93, 194] width 130 height 9
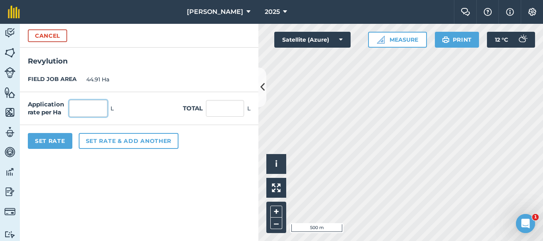
click at [87, 111] on input "text" at bounding box center [88, 108] width 38 height 17
type input "1.5"
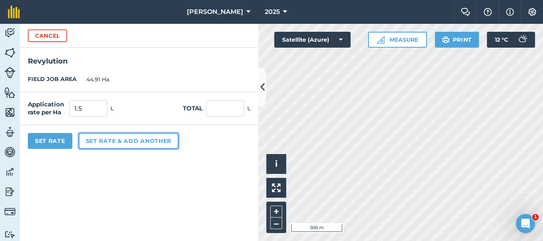
type input "67.365"
click at [110, 142] on button "Set rate & add another" at bounding box center [129, 141] width 100 height 16
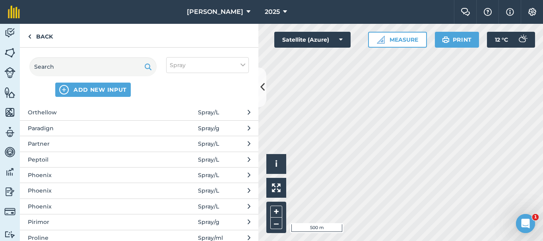
scroll to position [1272, 0]
click at [64, 191] on span "Phoenix" at bounding box center [93, 190] width 130 height 9
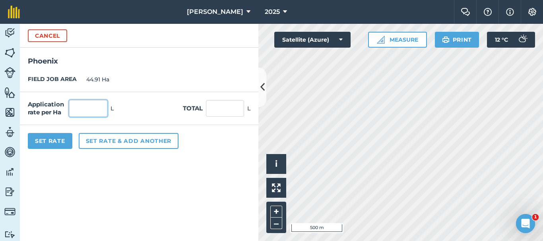
click at [80, 107] on input "text" at bounding box center [88, 108] width 38 height 17
type input "1"
type input "44.91"
click at [50, 137] on button "Set Rate" at bounding box center [50, 141] width 45 height 16
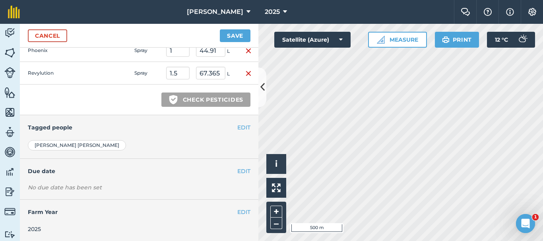
scroll to position [323, 0]
click at [239, 167] on button "EDIT" at bounding box center [243, 170] width 13 height 9
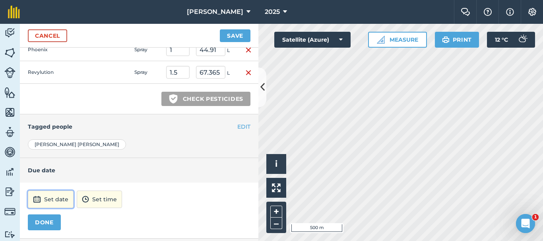
click at [45, 201] on button "Set date" at bounding box center [51, 199] width 46 height 17
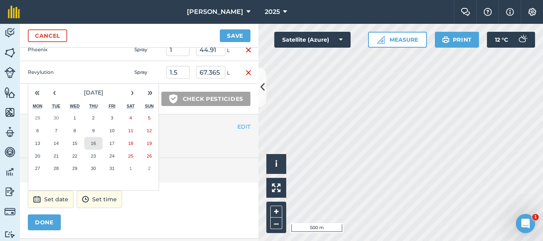
click at [91, 141] on abbr "16" at bounding box center [93, 143] width 5 height 5
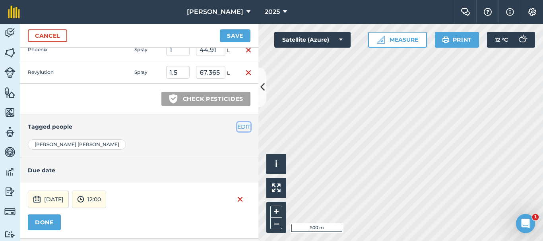
click at [238, 127] on button "EDIT" at bounding box center [243, 126] width 13 height 9
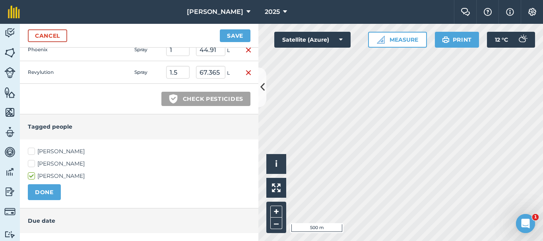
click at [32, 151] on label "[PERSON_NAME]" at bounding box center [139, 151] width 223 height 8
click at [32, 151] on input "[PERSON_NAME]" at bounding box center [30, 149] width 5 height 5
checkbox input "true"
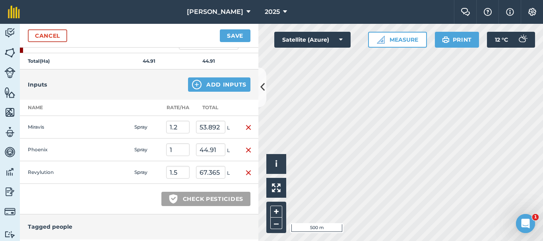
scroll to position [203, 0]
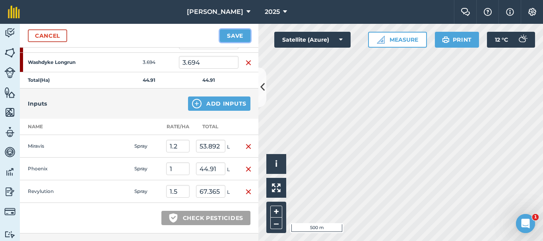
click at [237, 35] on button "Save" at bounding box center [235, 35] width 31 height 13
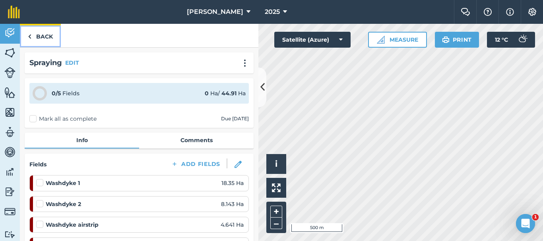
click at [43, 39] on link "Back" at bounding box center [40, 35] width 41 height 23
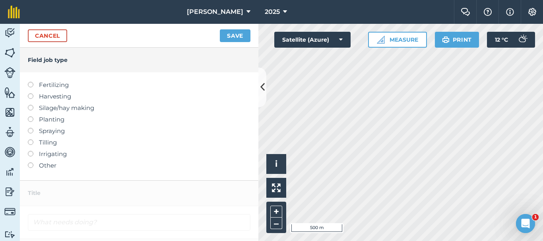
click at [31, 128] on label at bounding box center [33, 128] width 11 height 0
type input "Spraying"
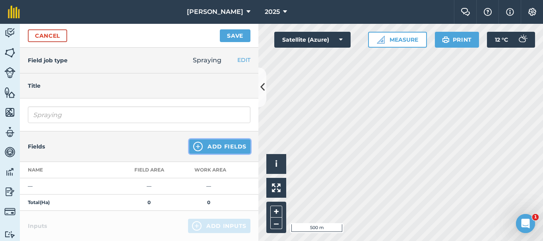
click at [226, 145] on button "Add Fields" at bounding box center [219, 146] width 61 height 14
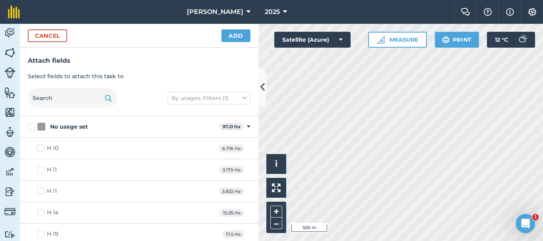
checkbox input "true"
click at [230, 32] on button "Add" at bounding box center [235, 35] width 29 height 13
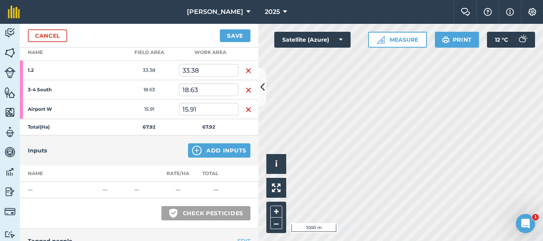
scroll to position [159, 0]
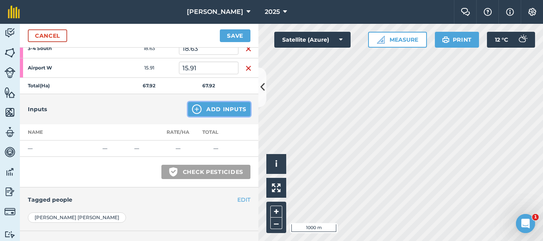
click at [222, 109] on button "Add Inputs" at bounding box center [219, 109] width 62 height 14
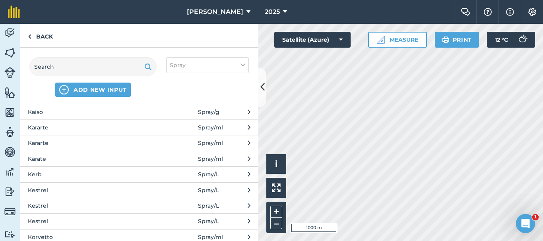
scroll to position [795, 0]
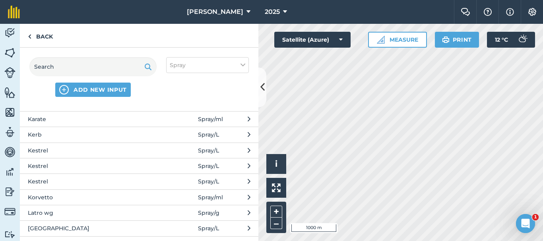
click at [64, 165] on span "Kestrel" at bounding box center [93, 166] width 130 height 9
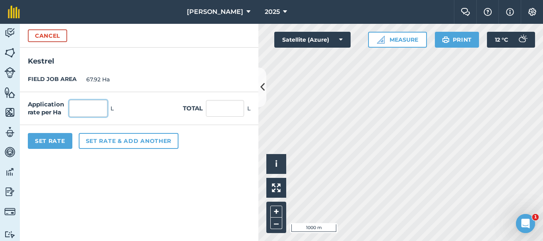
click at [104, 107] on input "text" at bounding box center [88, 108] width 38 height 17
type input "1.25"
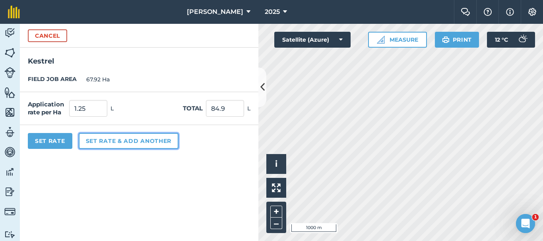
type input "84.9"
click at [83, 145] on button "Set rate & add another" at bounding box center [129, 141] width 100 height 16
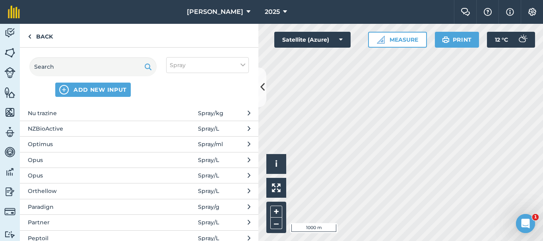
scroll to position [1232, 0]
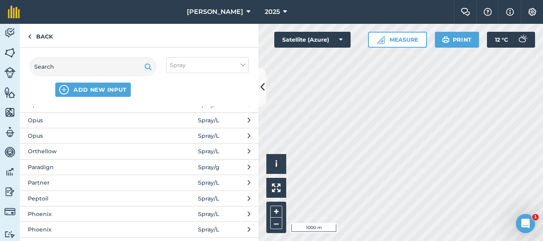
click at [66, 216] on span "Phoenix" at bounding box center [93, 214] width 130 height 9
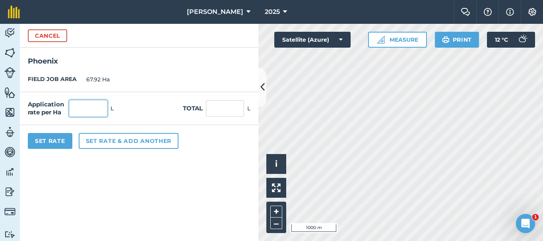
click at [91, 101] on input "text" at bounding box center [88, 108] width 38 height 17
type input "1.5"
type input "101.88"
click at [53, 139] on button "Set Rate" at bounding box center [50, 141] width 45 height 16
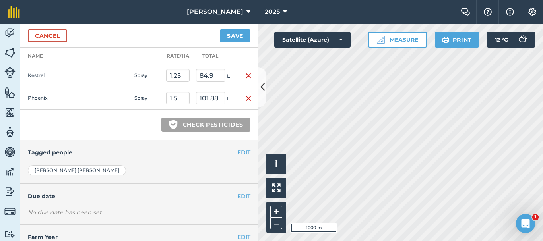
scroll to position [238, 0]
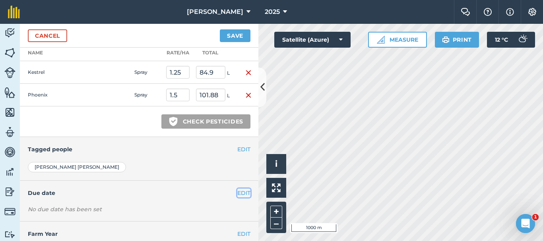
click at [237, 194] on button "EDIT" at bounding box center [243, 193] width 13 height 9
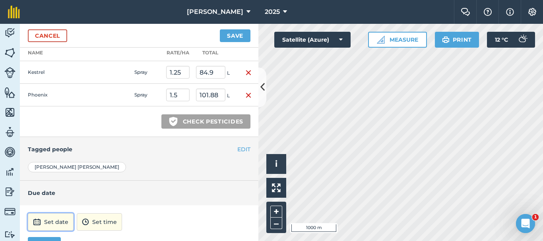
drag, startPoint x: 50, startPoint y: 221, endPoint x: 50, endPoint y: 216, distance: 5.2
click at [50, 220] on button "Set date" at bounding box center [51, 221] width 46 height 17
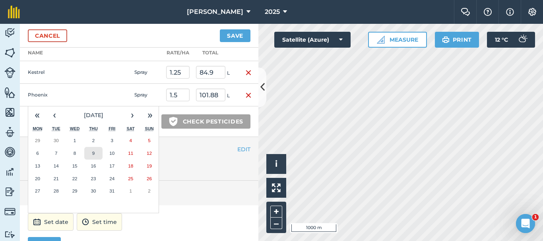
click at [95, 155] on button "9" at bounding box center [93, 153] width 19 height 13
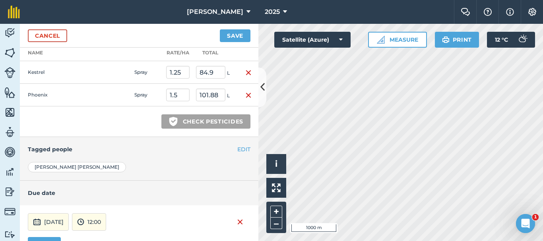
click at [240, 142] on div "EDIT Tagged people" at bounding box center [139, 149] width 238 height 25
click at [237, 151] on button "EDIT" at bounding box center [243, 149] width 13 height 9
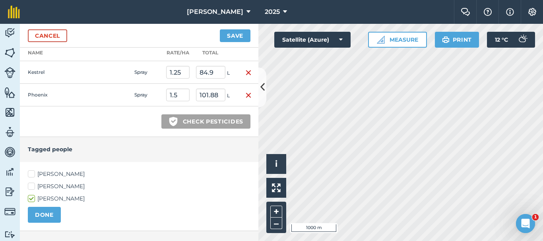
click at [33, 173] on label "[PERSON_NAME]" at bounding box center [139, 174] width 223 height 8
click at [33, 173] on input "[PERSON_NAME]" at bounding box center [30, 172] width 5 height 5
checkbox input "true"
drag, startPoint x: 43, startPoint y: 223, endPoint x: 54, endPoint y: 214, distance: 14.7
click at [43, 223] on div "[PERSON_NAME] [PERSON_NAME] [PERSON_NAME] DONE" at bounding box center [139, 196] width 238 height 69
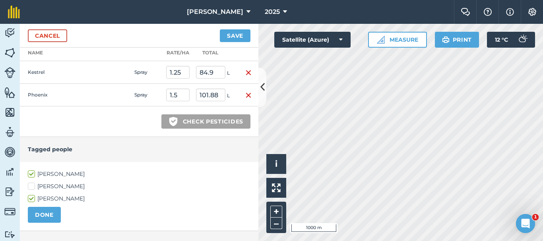
scroll to position [199, 0]
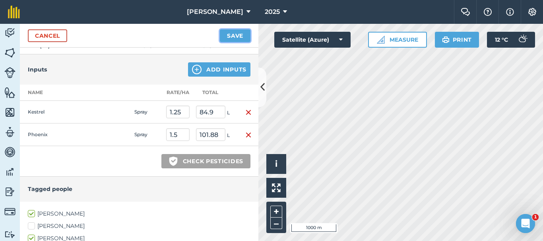
click at [234, 37] on button "Save" at bounding box center [235, 35] width 31 height 13
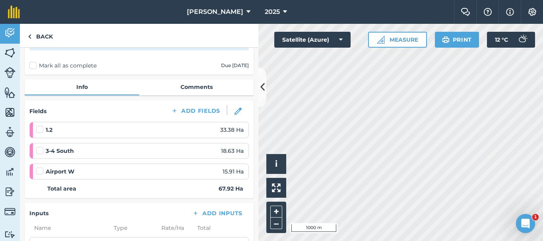
scroll to position [119, 0]
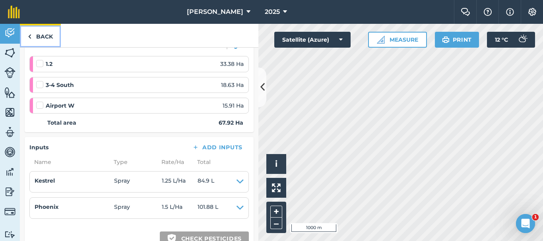
click at [44, 39] on link "Back" at bounding box center [40, 35] width 41 height 23
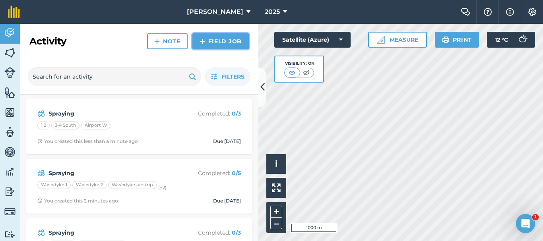
click at [225, 44] on link "Field Job" at bounding box center [220, 41] width 56 height 16
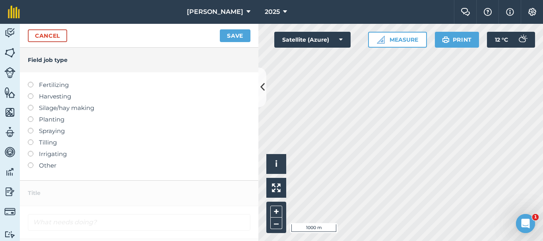
click at [31, 128] on label at bounding box center [33, 128] width 11 height 0
type input "Spraying"
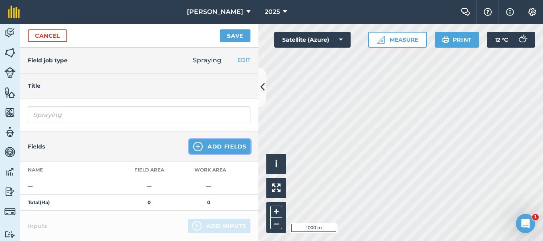
click at [217, 141] on button "Add Fields" at bounding box center [219, 146] width 61 height 14
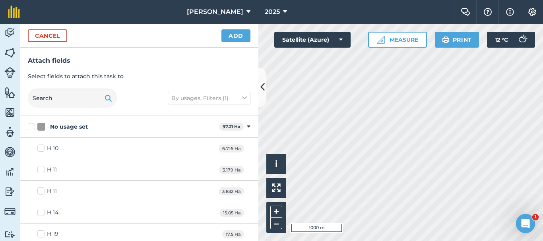
checkbox input "true"
click at [242, 37] on button "Add" at bounding box center [235, 35] width 29 height 13
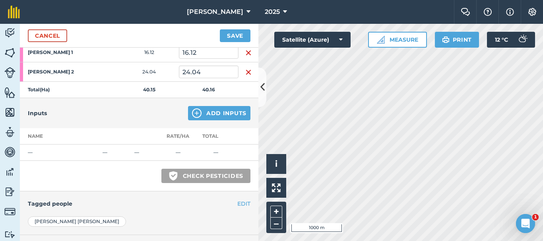
scroll to position [133, 0]
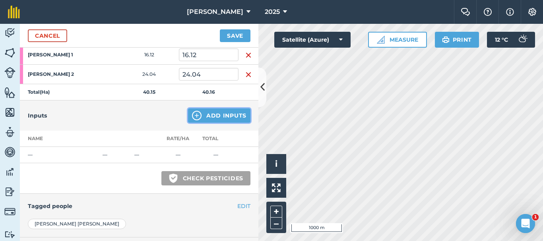
click at [194, 116] on img at bounding box center [197, 116] width 10 height 10
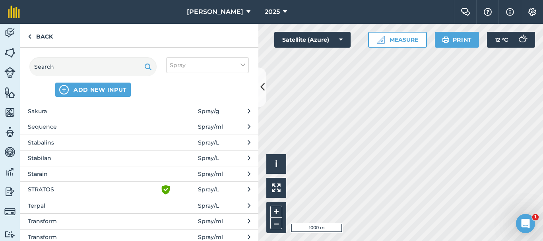
scroll to position [1669, 0]
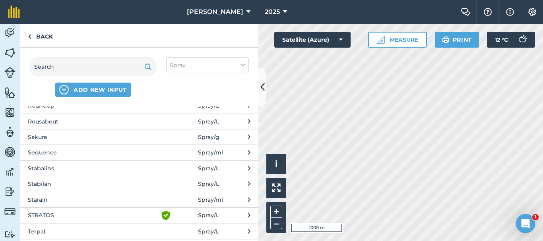
click at [51, 204] on span "Starain" at bounding box center [93, 200] width 130 height 9
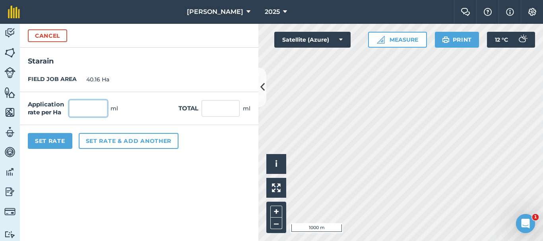
click at [76, 103] on input "text" at bounding box center [88, 108] width 38 height 17
type input "900"
type input "36,144"
click at [61, 145] on button "Set Rate" at bounding box center [50, 141] width 45 height 16
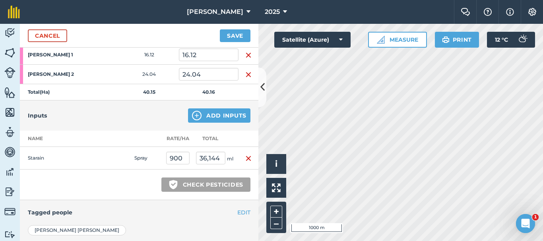
scroll to position [173, 0]
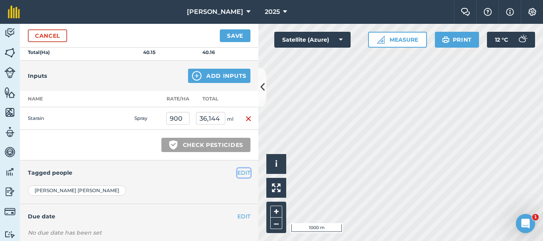
click at [237, 175] on button "EDIT" at bounding box center [243, 172] width 13 height 9
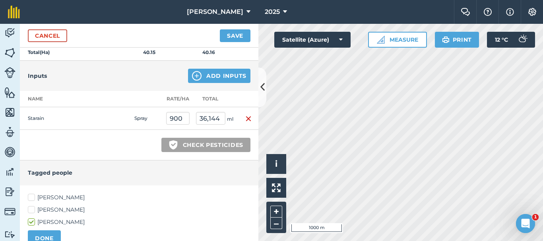
click at [34, 194] on label "[PERSON_NAME]" at bounding box center [139, 198] width 223 height 8
click at [33, 194] on input "[PERSON_NAME]" at bounding box center [30, 196] width 5 height 5
checkbox input "true"
drag, startPoint x: 56, startPoint y: 235, endPoint x: 64, endPoint y: 227, distance: 11.3
click at [56, 235] on button "DONE" at bounding box center [44, 238] width 33 height 16
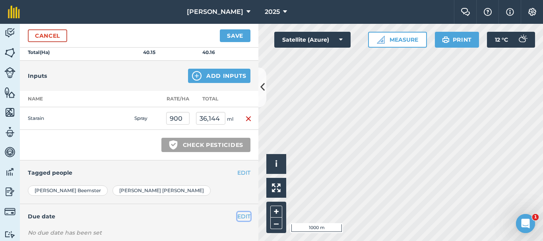
click at [239, 216] on button "EDIT" at bounding box center [243, 216] width 13 height 9
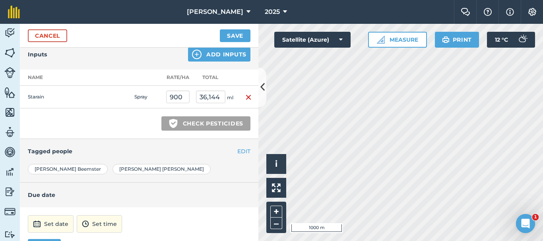
scroll to position [213, 0]
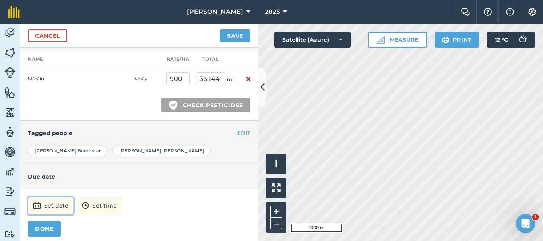
click at [56, 209] on button "Set date" at bounding box center [51, 205] width 46 height 17
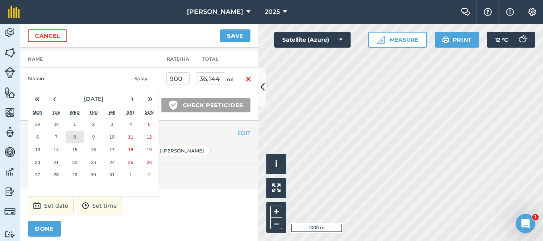
click at [76, 137] on abbr "8" at bounding box center [75, 136] width 2 height 5
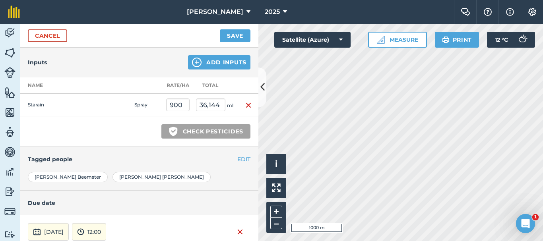
scroll to position [139, 0]
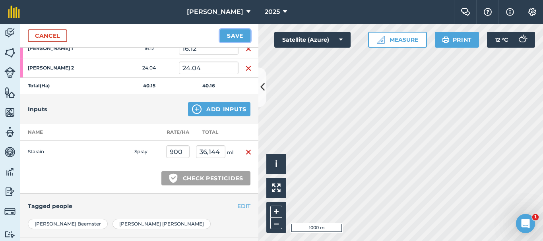
click at [230, 38] on button "Save" at bounding box center [235, 35] width 31 height 13
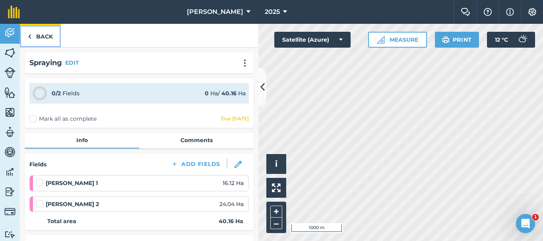
click at [42, 40] on link "Back" at bounding box center [40, 35] width 41 height 23
